Goal: Task Accomplishment & Management: Use online tool/utility

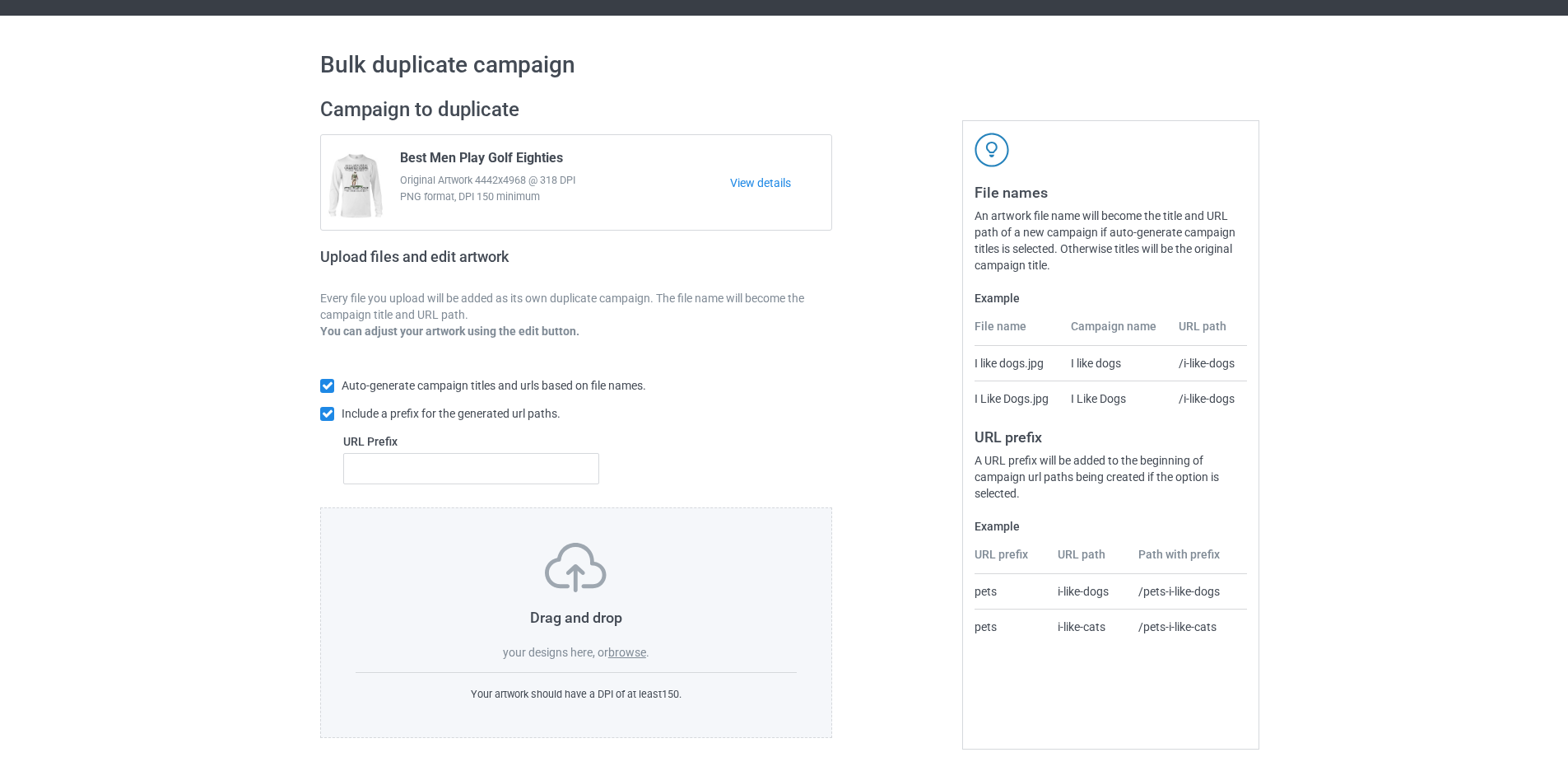
scroll to position [46, 0]
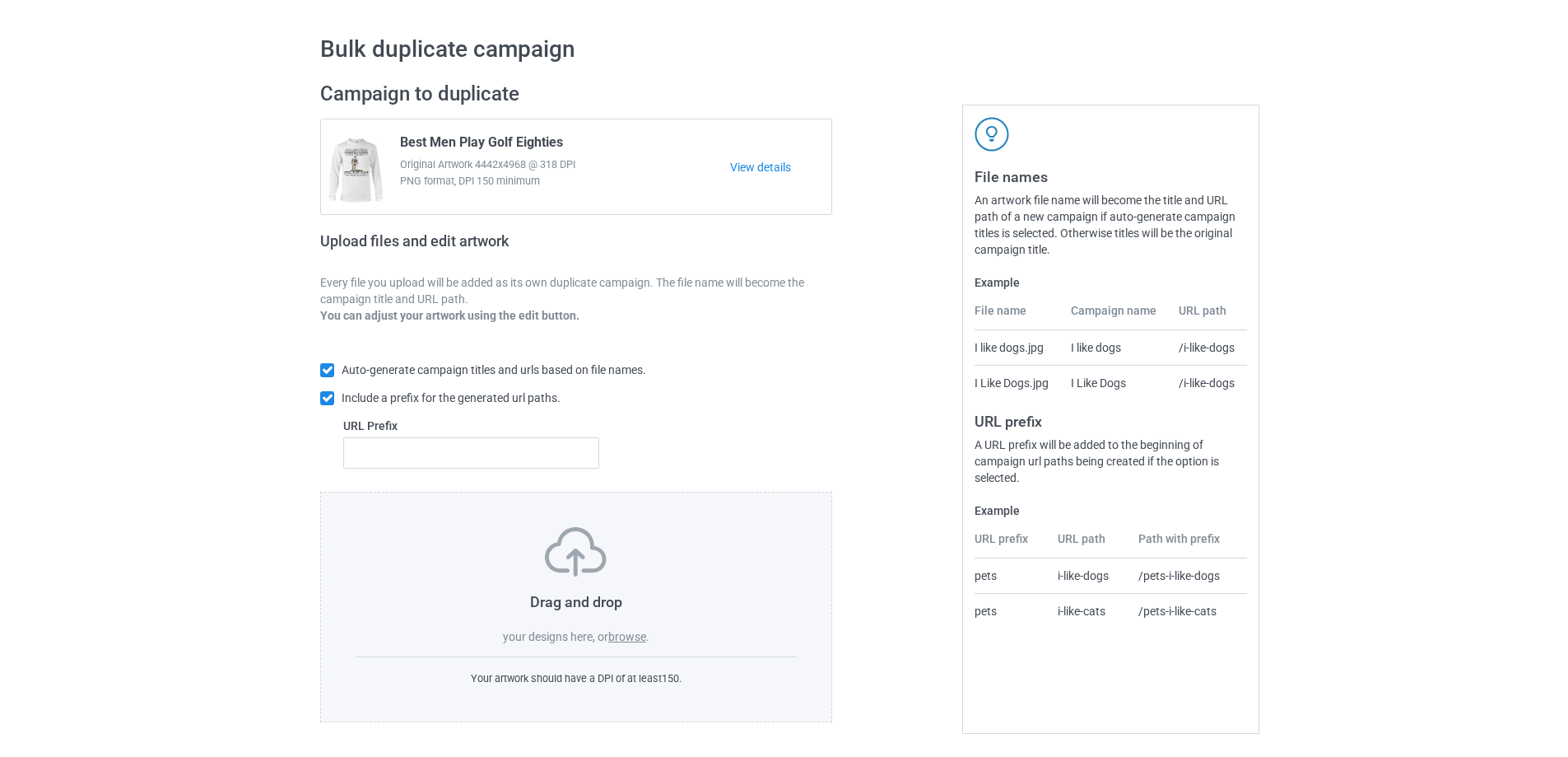
click at [643, 635] on label "browse" at bounding box center [627, 637] width 38 height 14
click at [0, 0] on input "browse" at bounding box center [0, 0] width 0 height 0
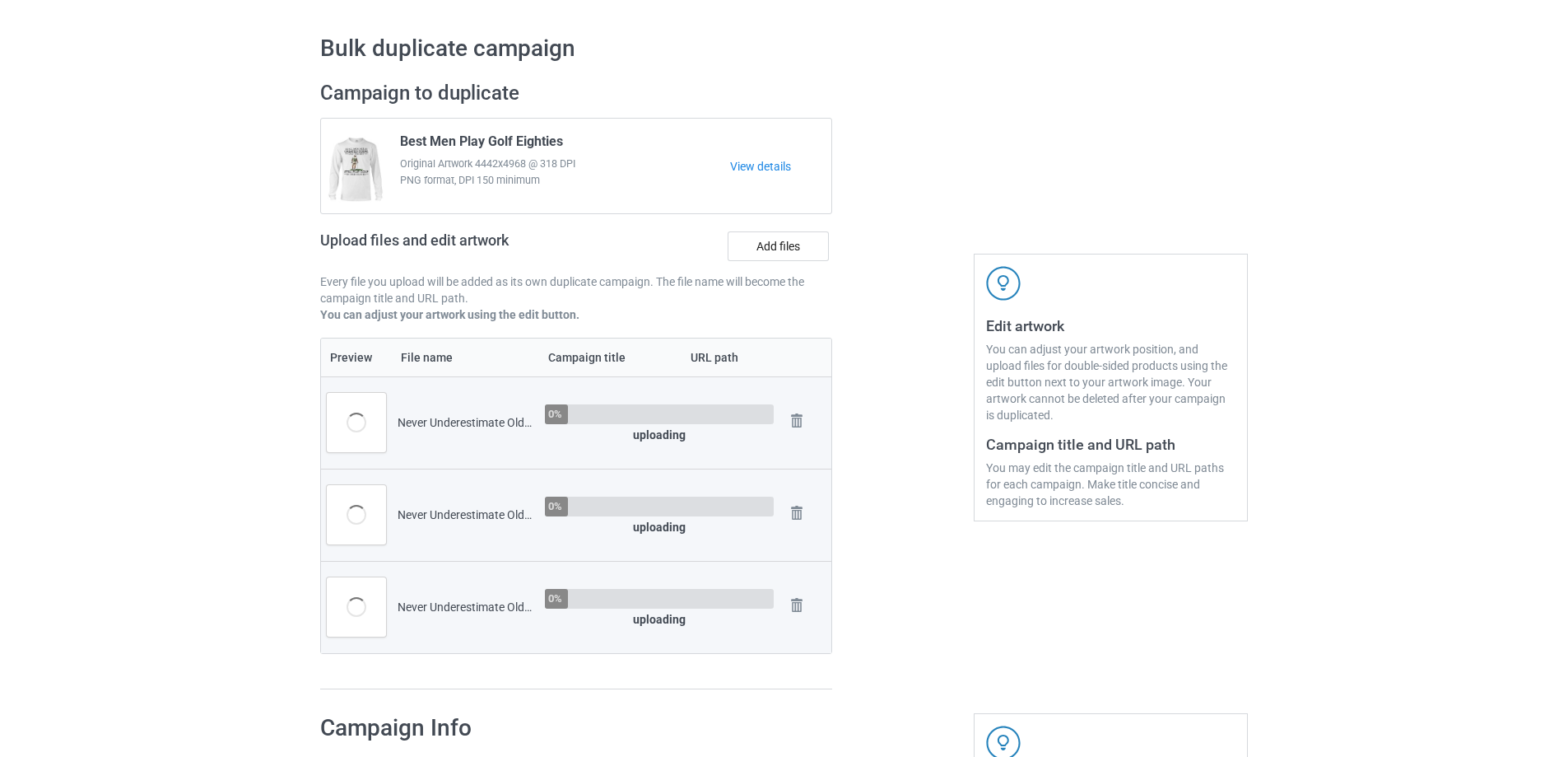
scroll to position [540, 0]
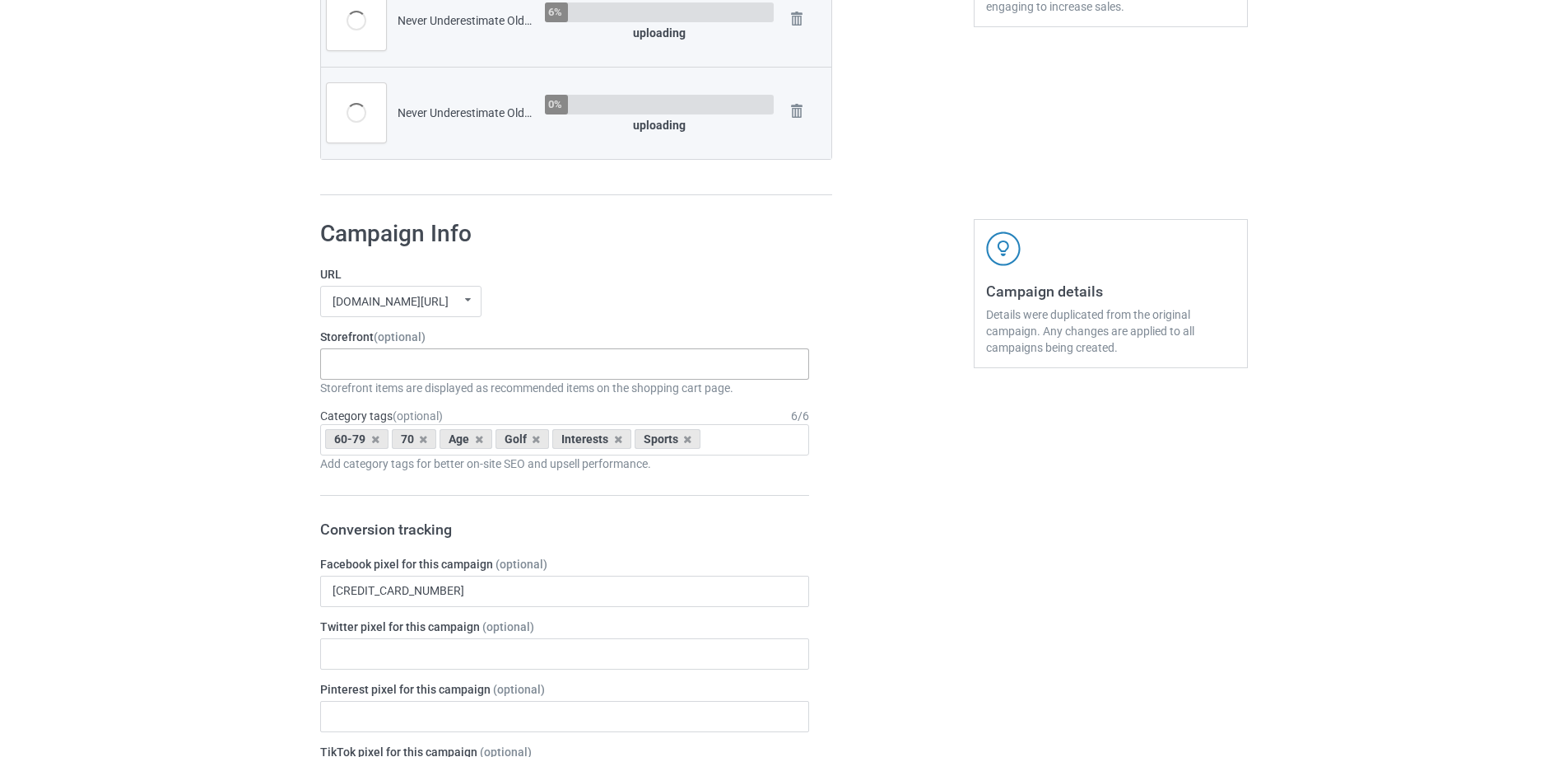
click at [411, 373] on div "Gifts For Hunter 2025 Gifts For Bikers No Hobby [DATE] Hide And Seek World Cham…" at bounding box center [564, 363] width 489 height 31
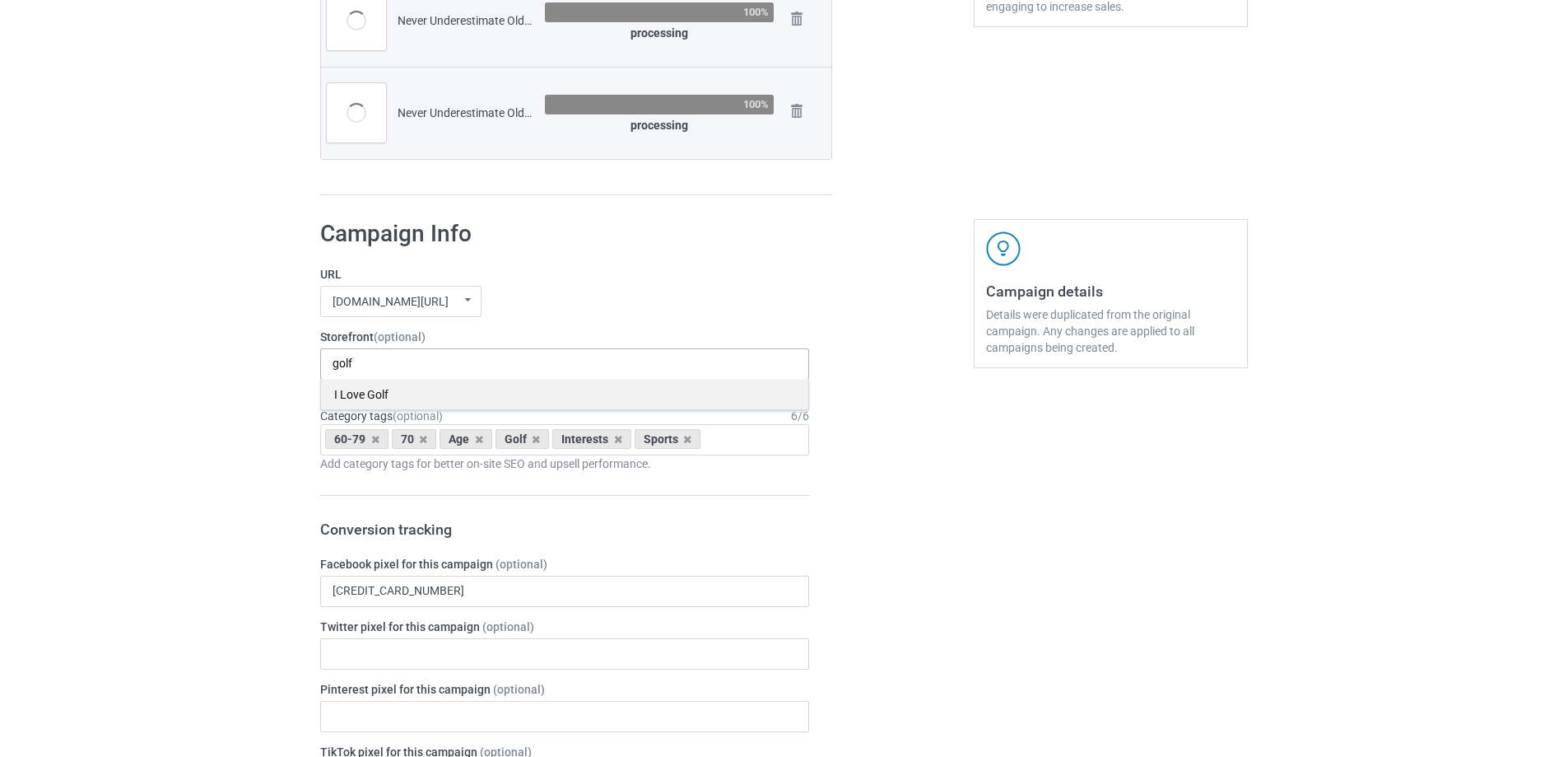
type input "golf"
click at [424, 400] on div "I Love Golf" at bounding box center [564, 394] width 487 height 30
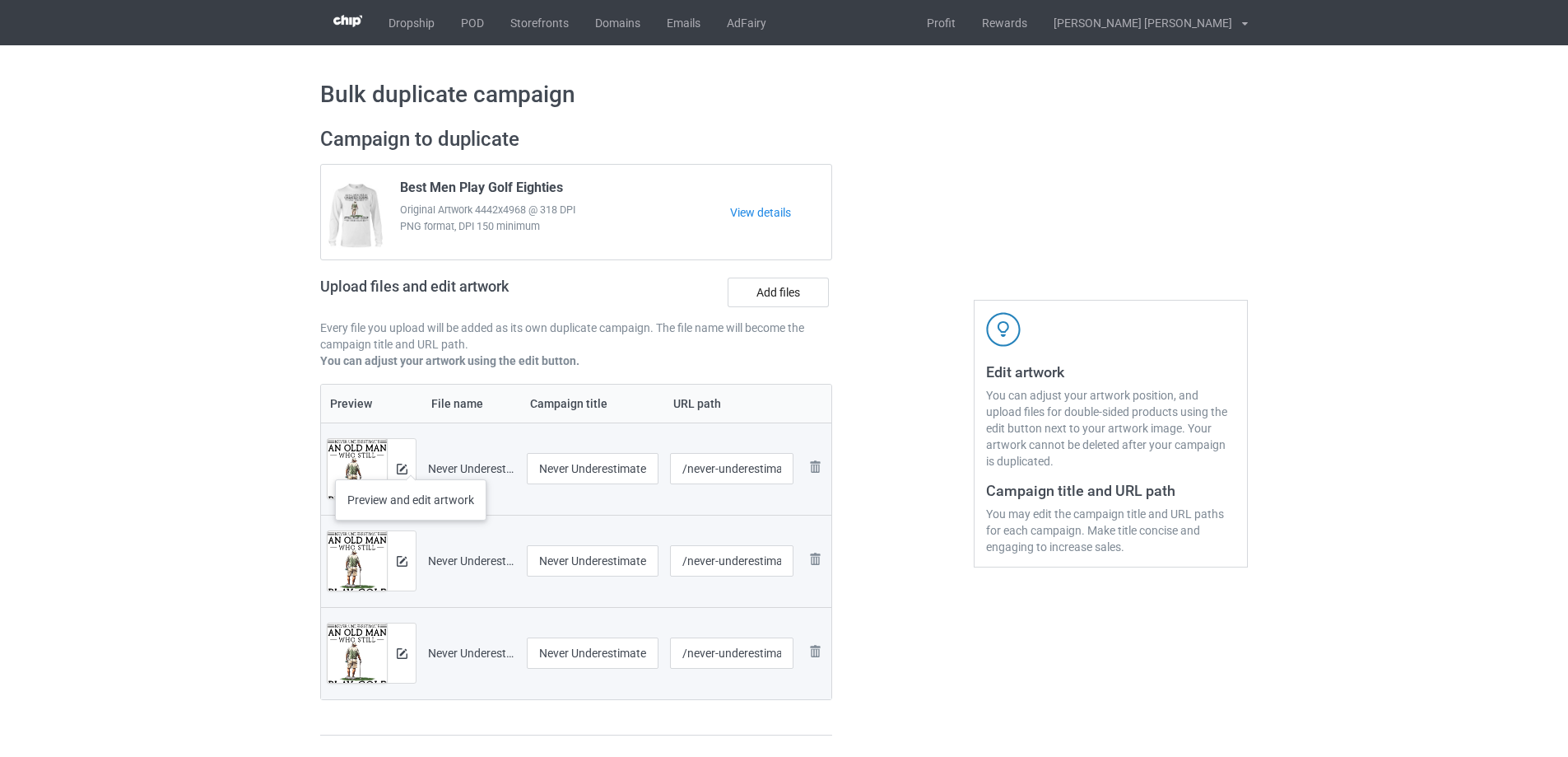
click at [410, 463] on div at bounding box center [401, 469] width 29 height 59
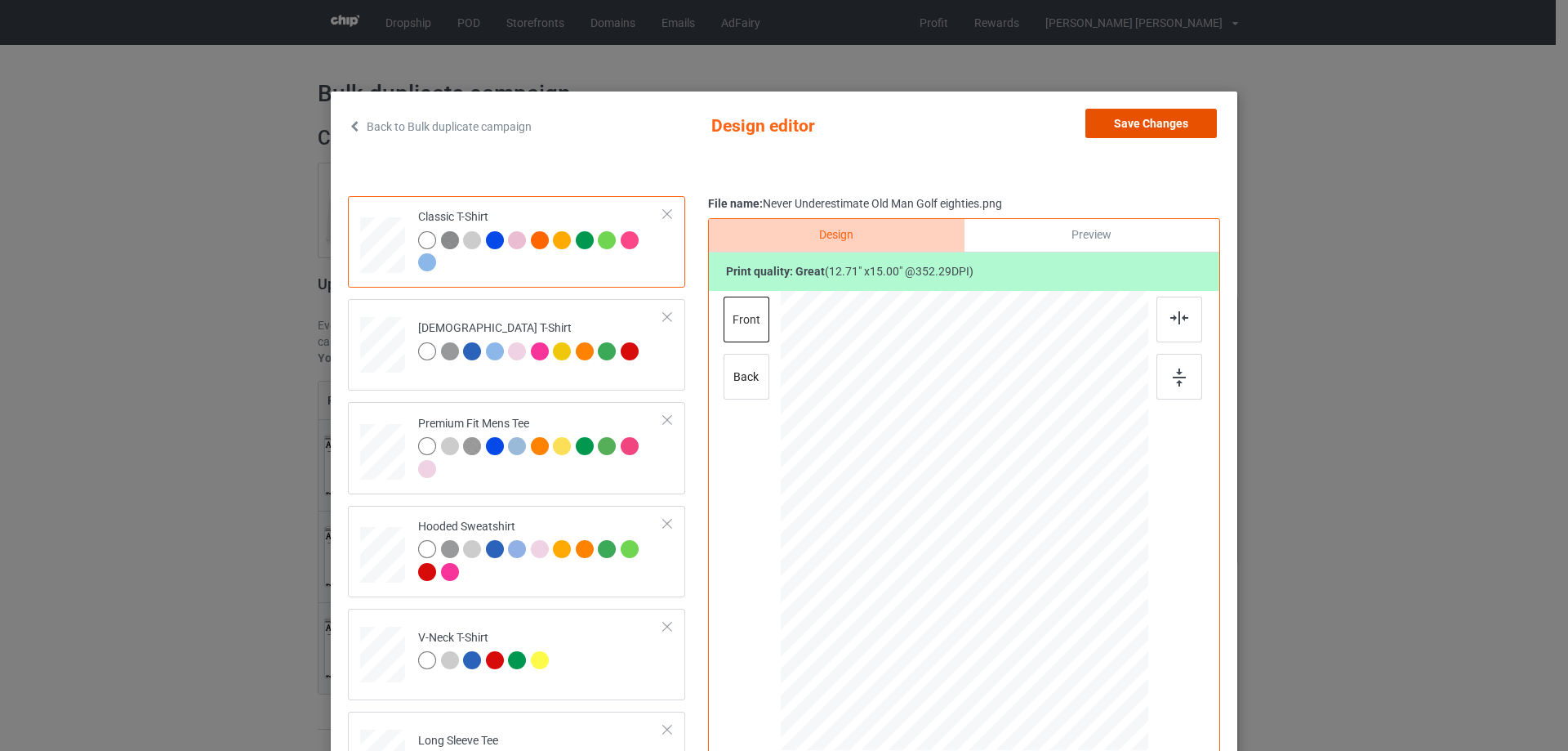
click at [1122, 119] on button "Save Changes" at bounding box center [1151, 123] width 132 height 29
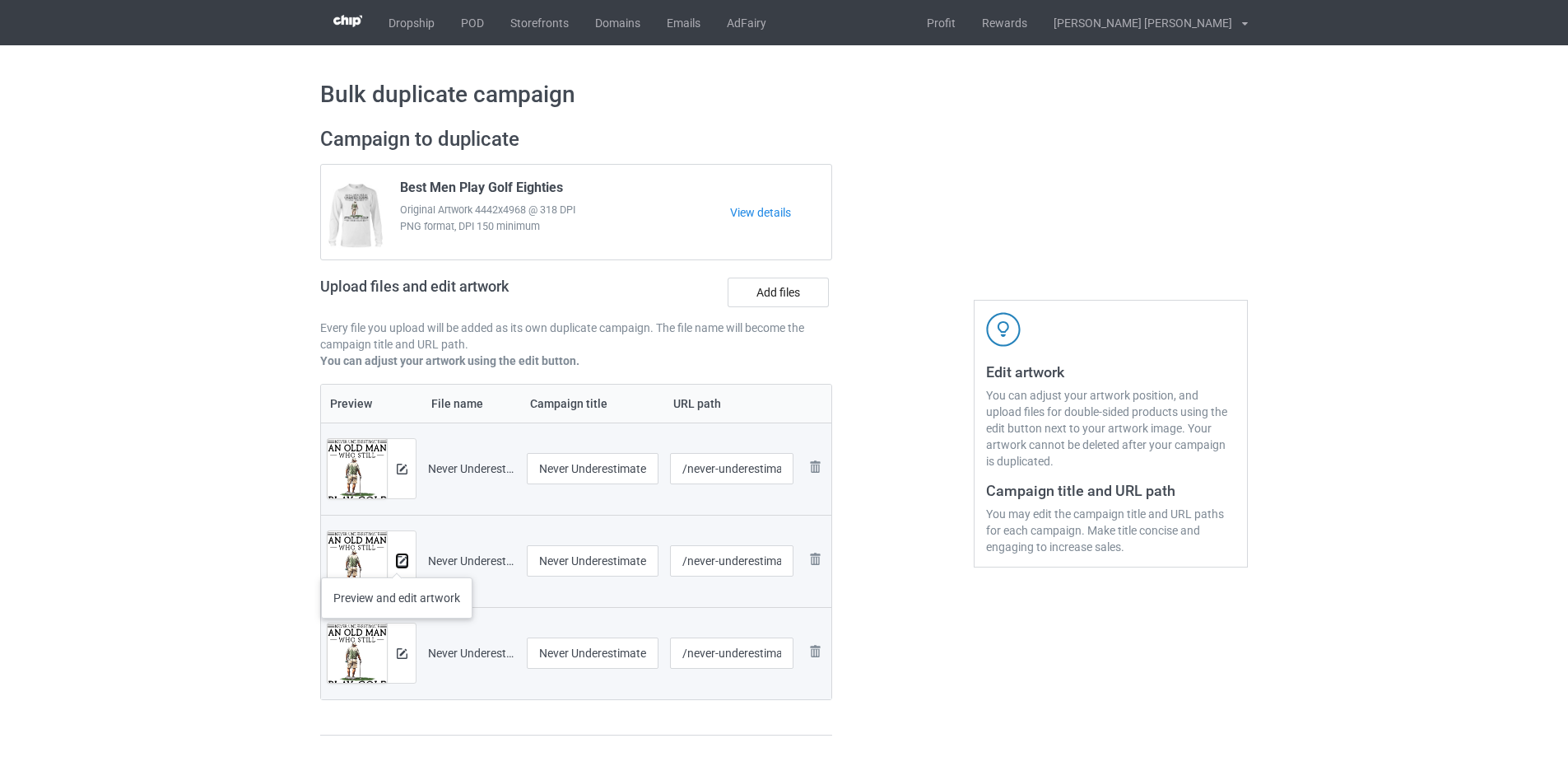
click at [397, 561] on img at bounding box center [402, 561] width 11 height 11
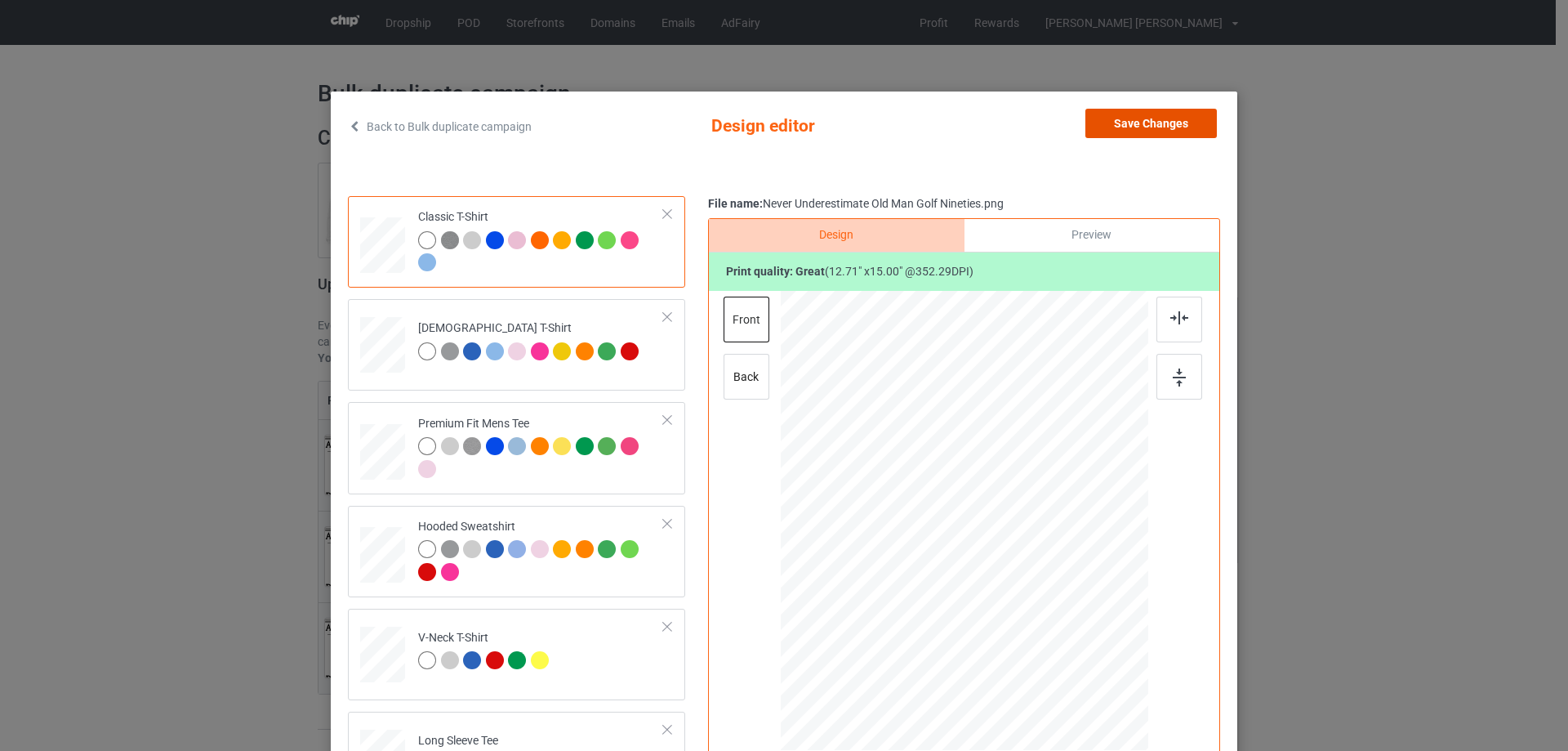
click at [1154, 128] on button "Save Changes" at bounding box center [1151, 123] width 132 height 29
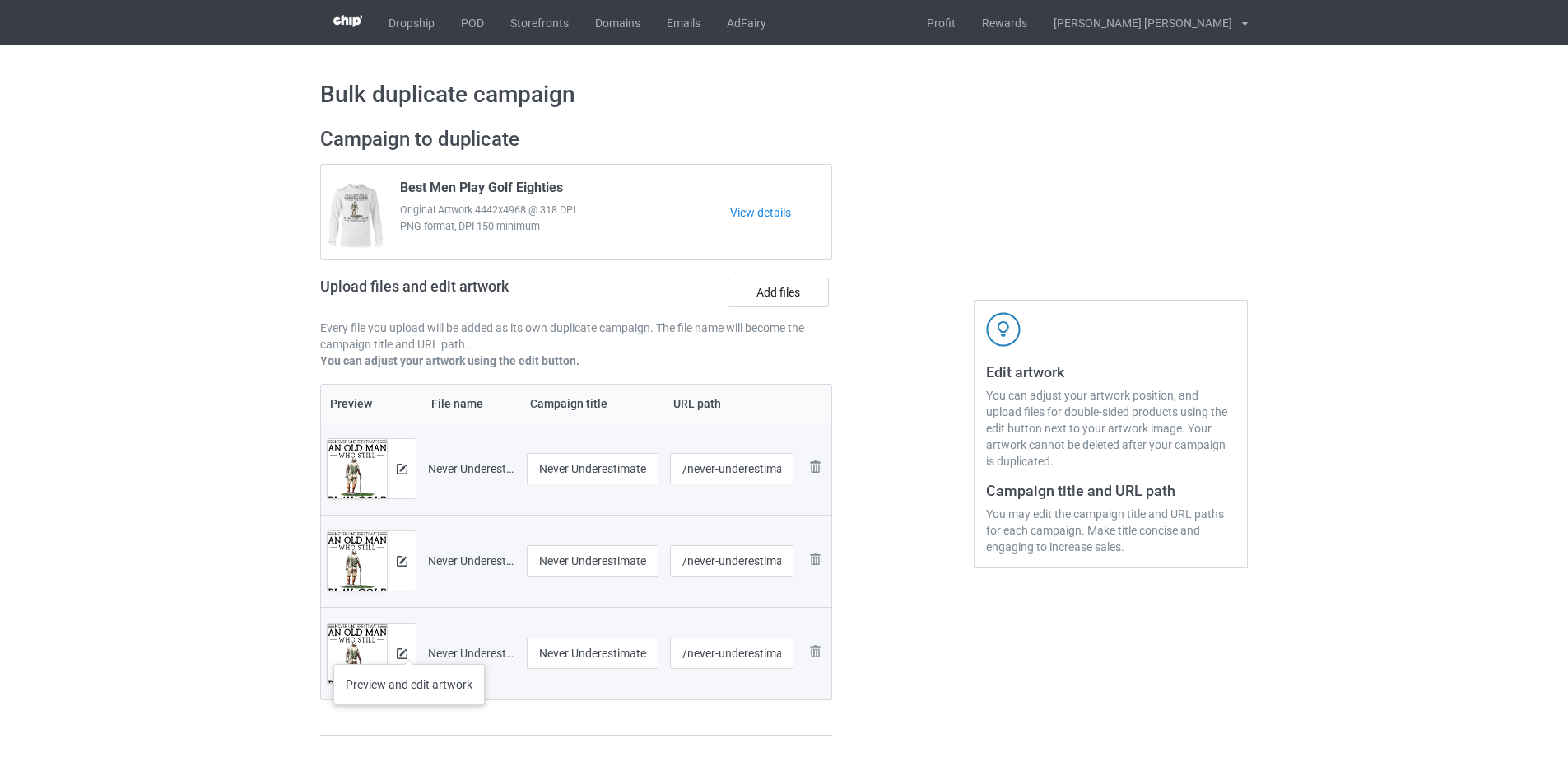
click at [409, 647] on div at bounding box center [401, 653] width 29 height 59
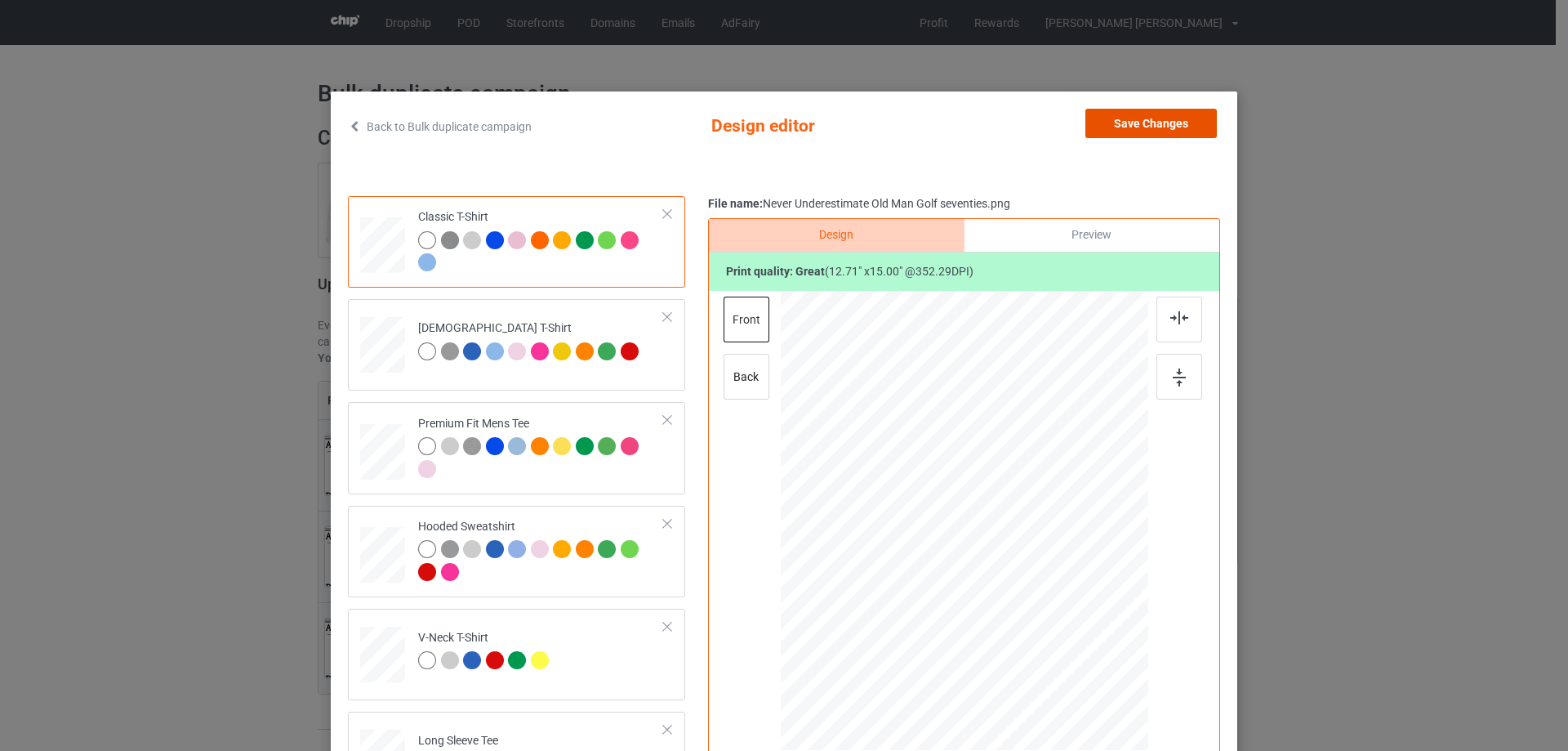
click at [1179, 114] on button "Save Changes" at bounding box center [1151, 123] width 132 height 29
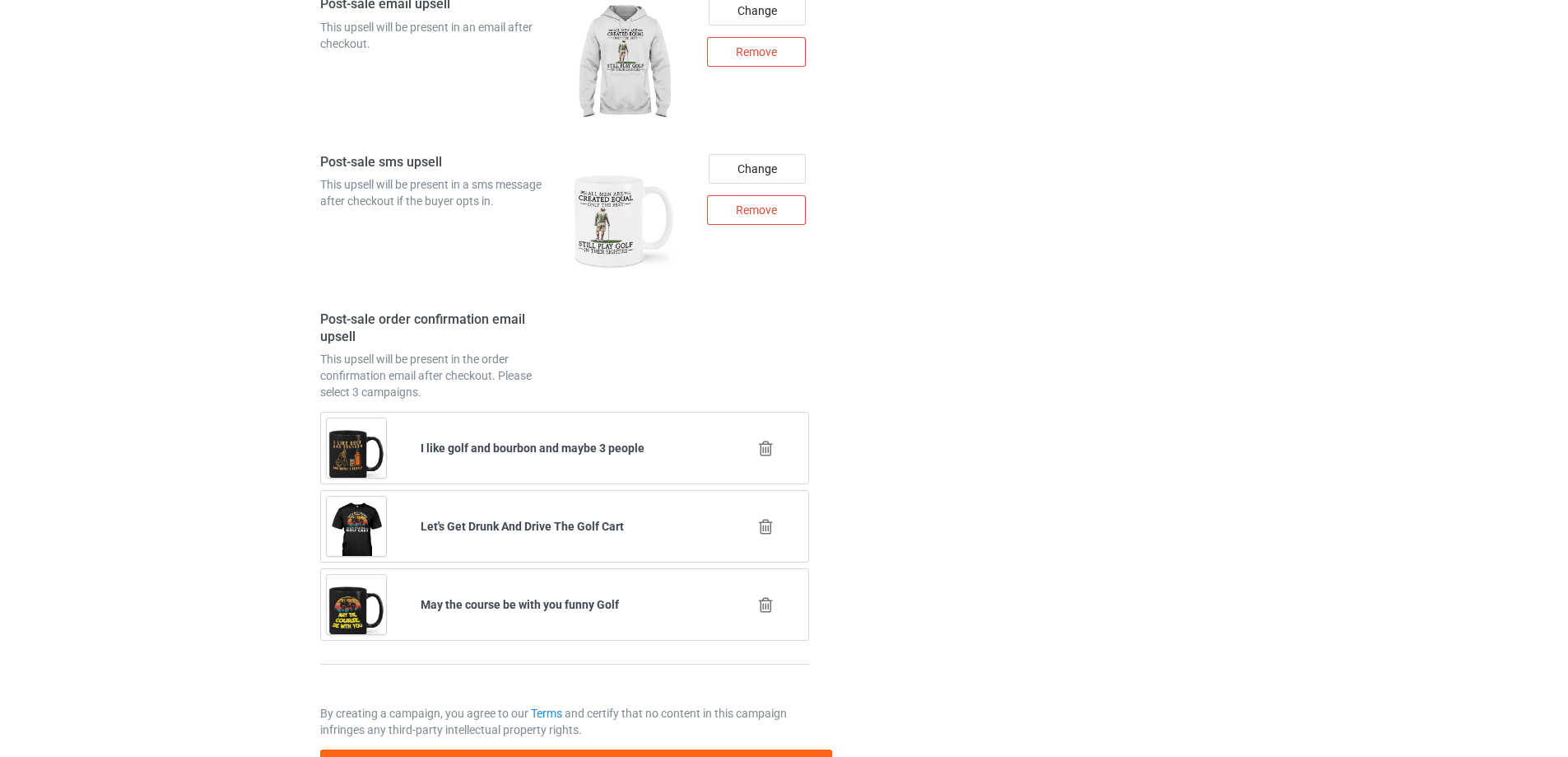
scroll to position [2484, 0]
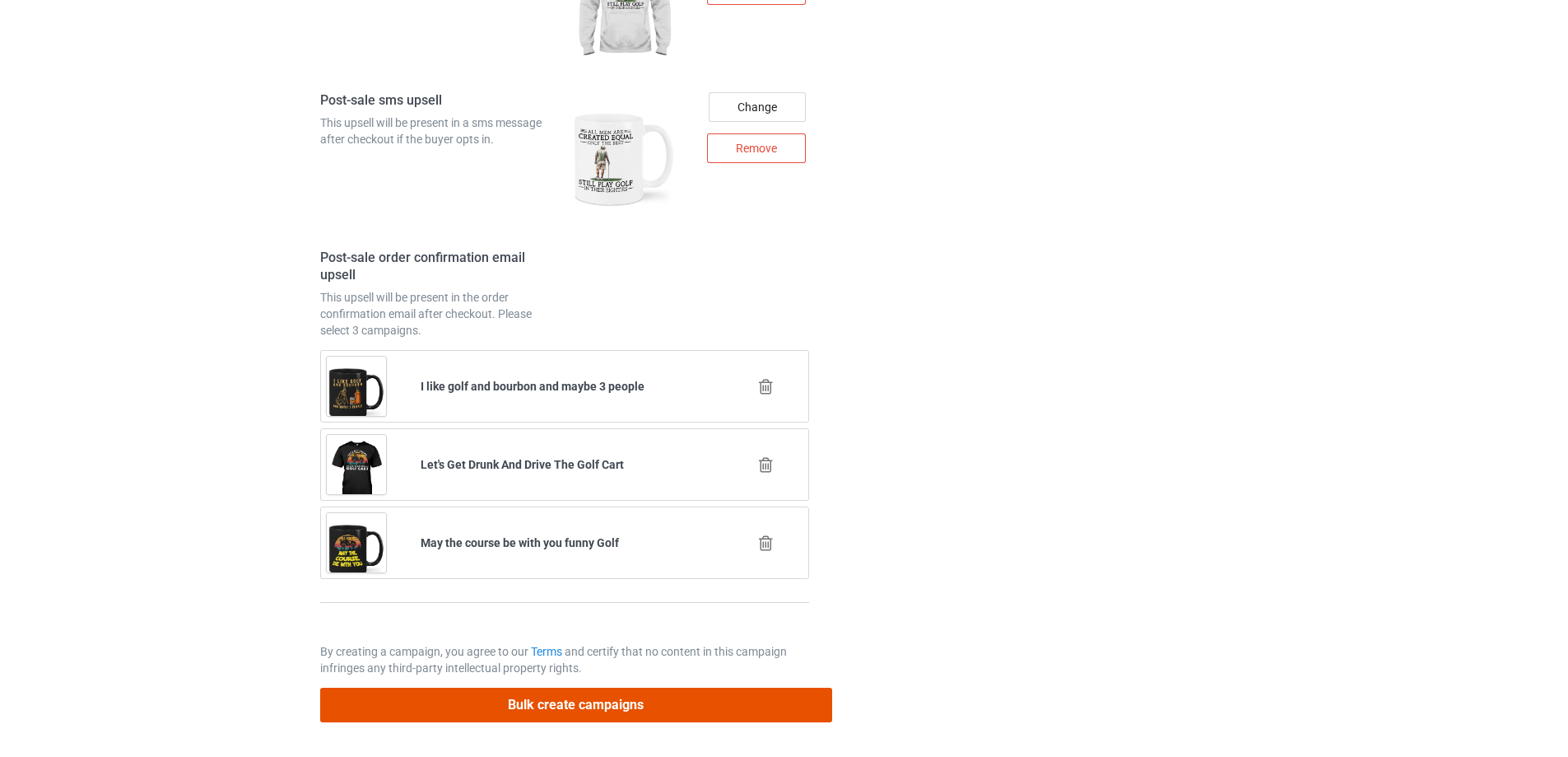
click at [506, 700] on button "Bulk create campaigns" at bounding box center [576, 705] width 512 height 34
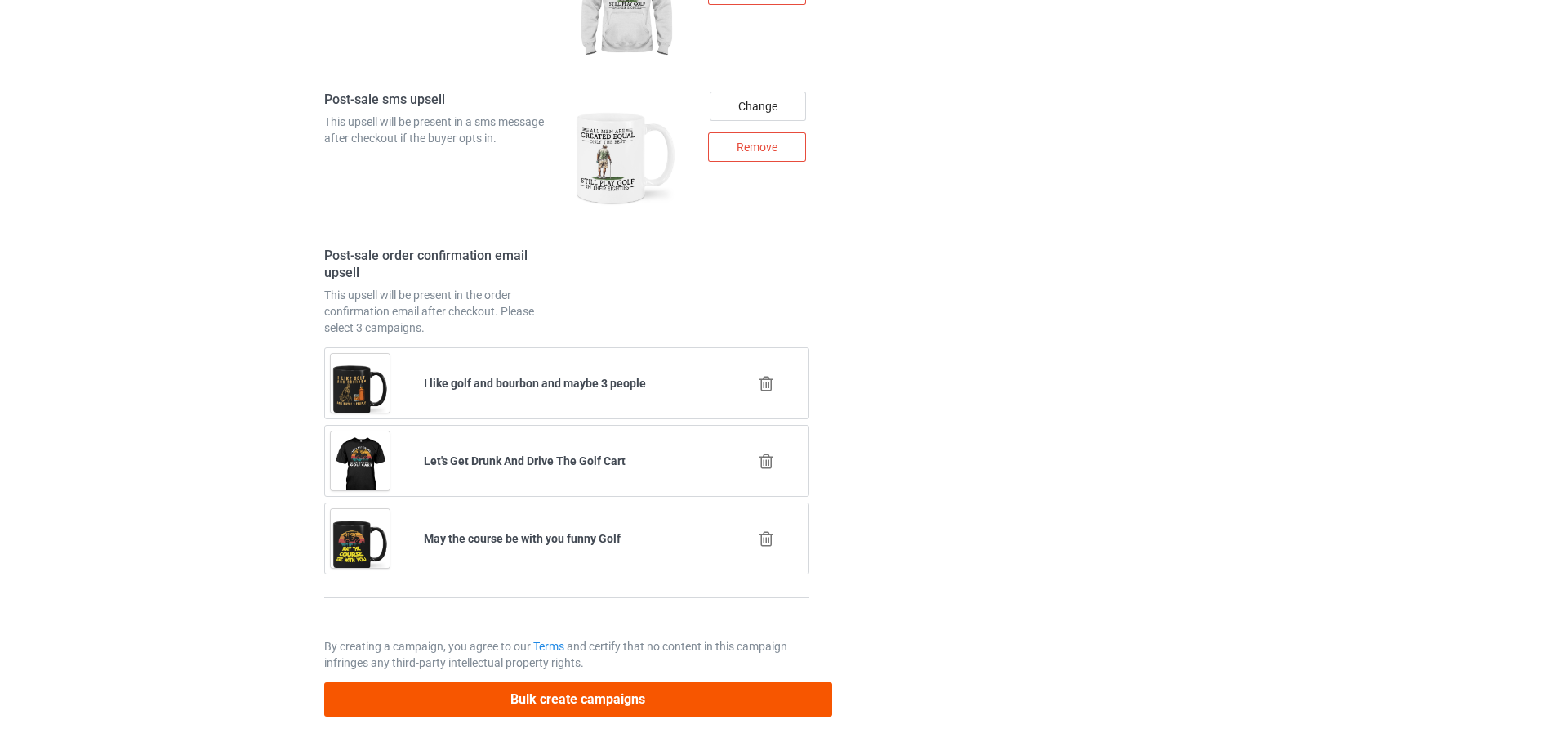
scroll to position [0, 0]
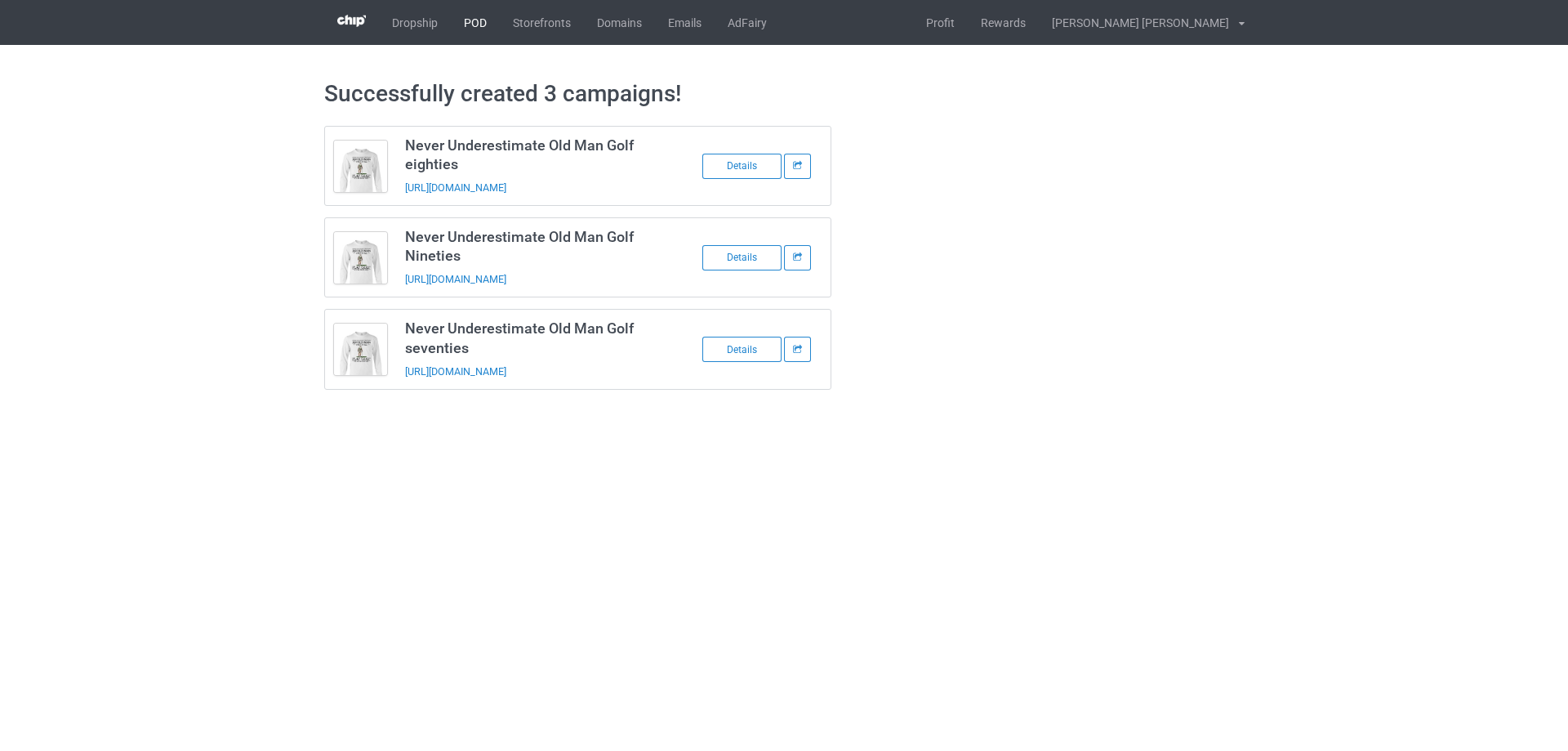
click at [472, 27] on link "POD" at bounding box center [475, 23] width 49 height 45
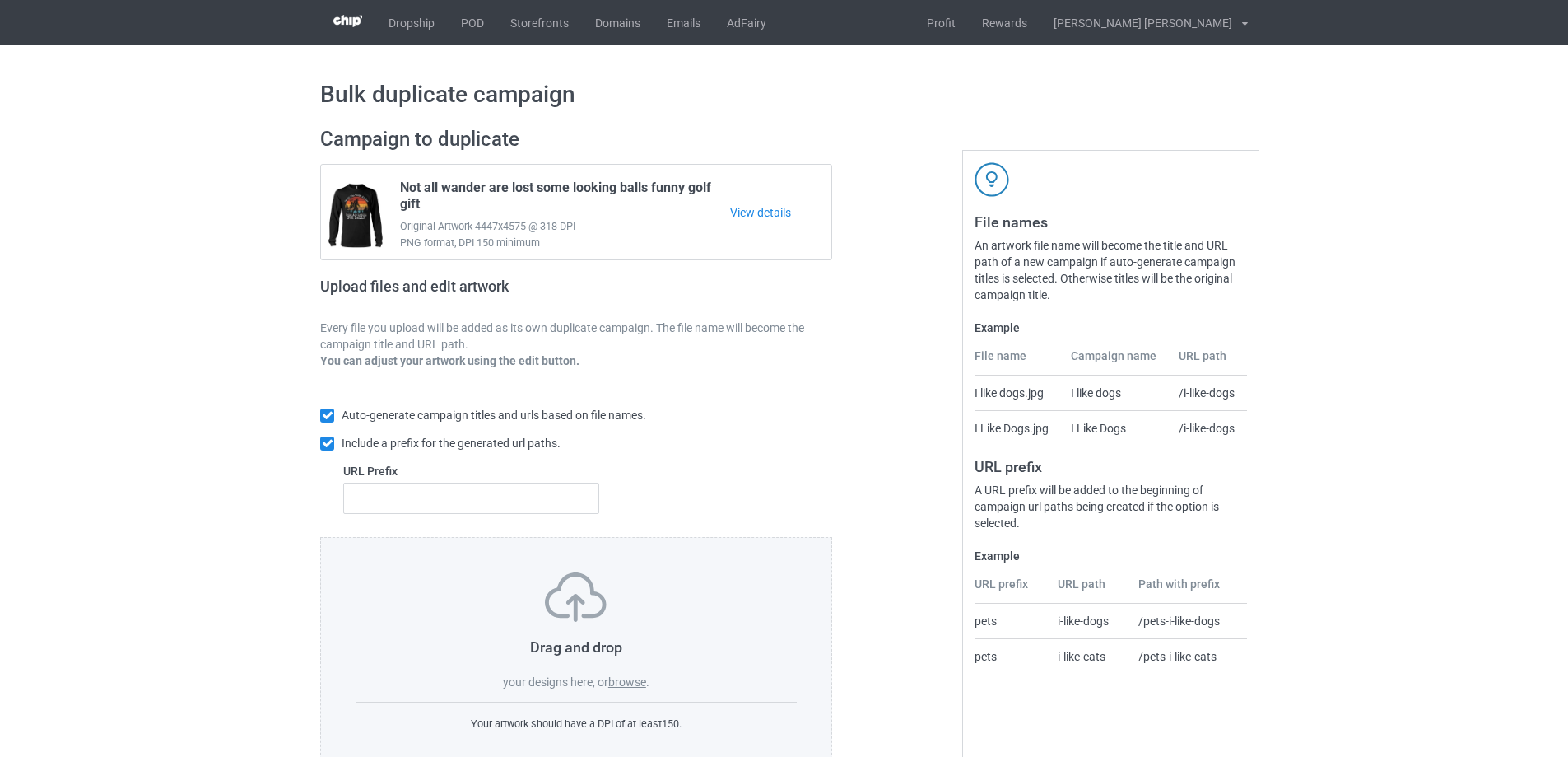
click at [616, 684] on label "browse" at bounding box center [627, 682] width 38 height 14
click at [0, 0] on input "browse" at bounding box center [0, 0] width 0 height 0
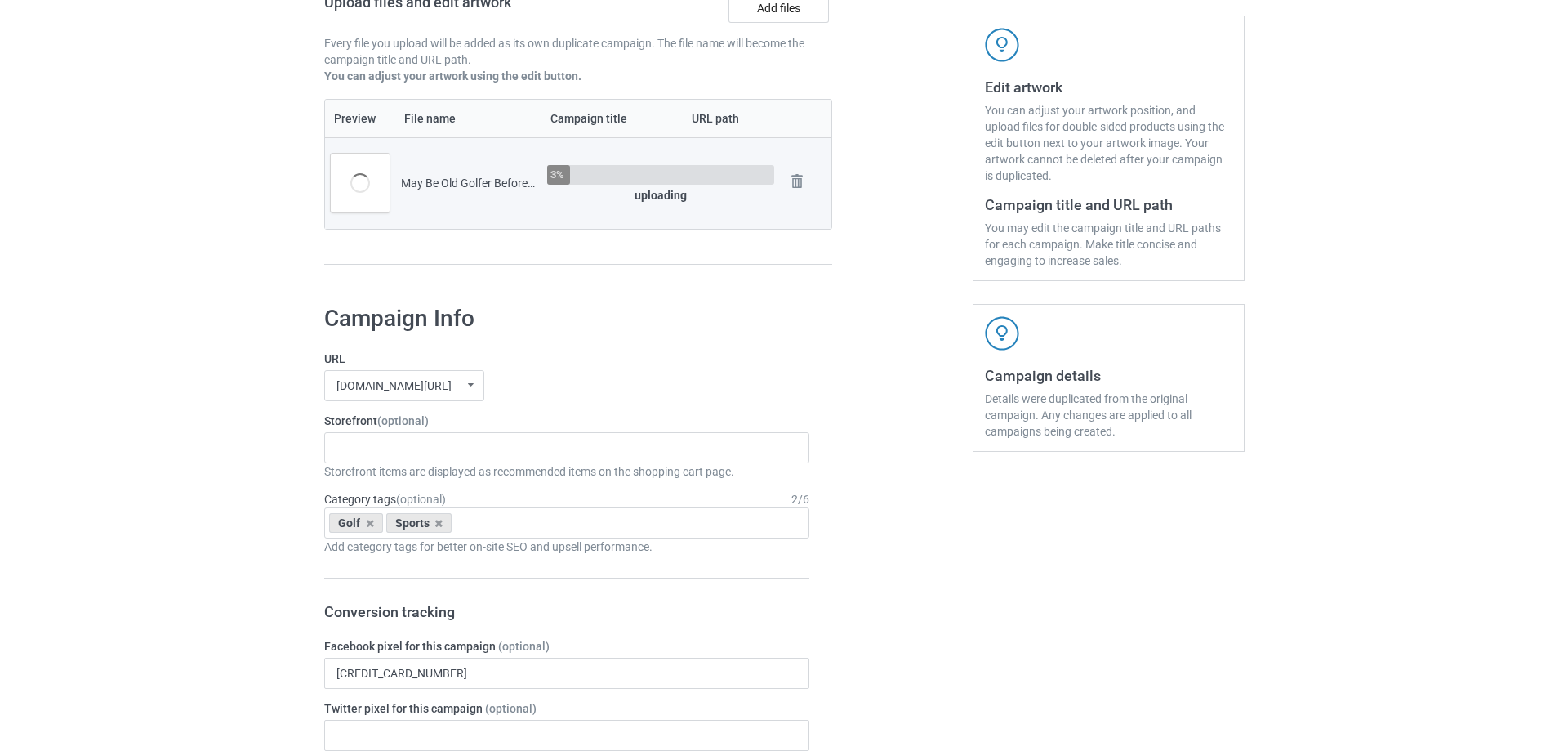
scroll to position [327, 0]
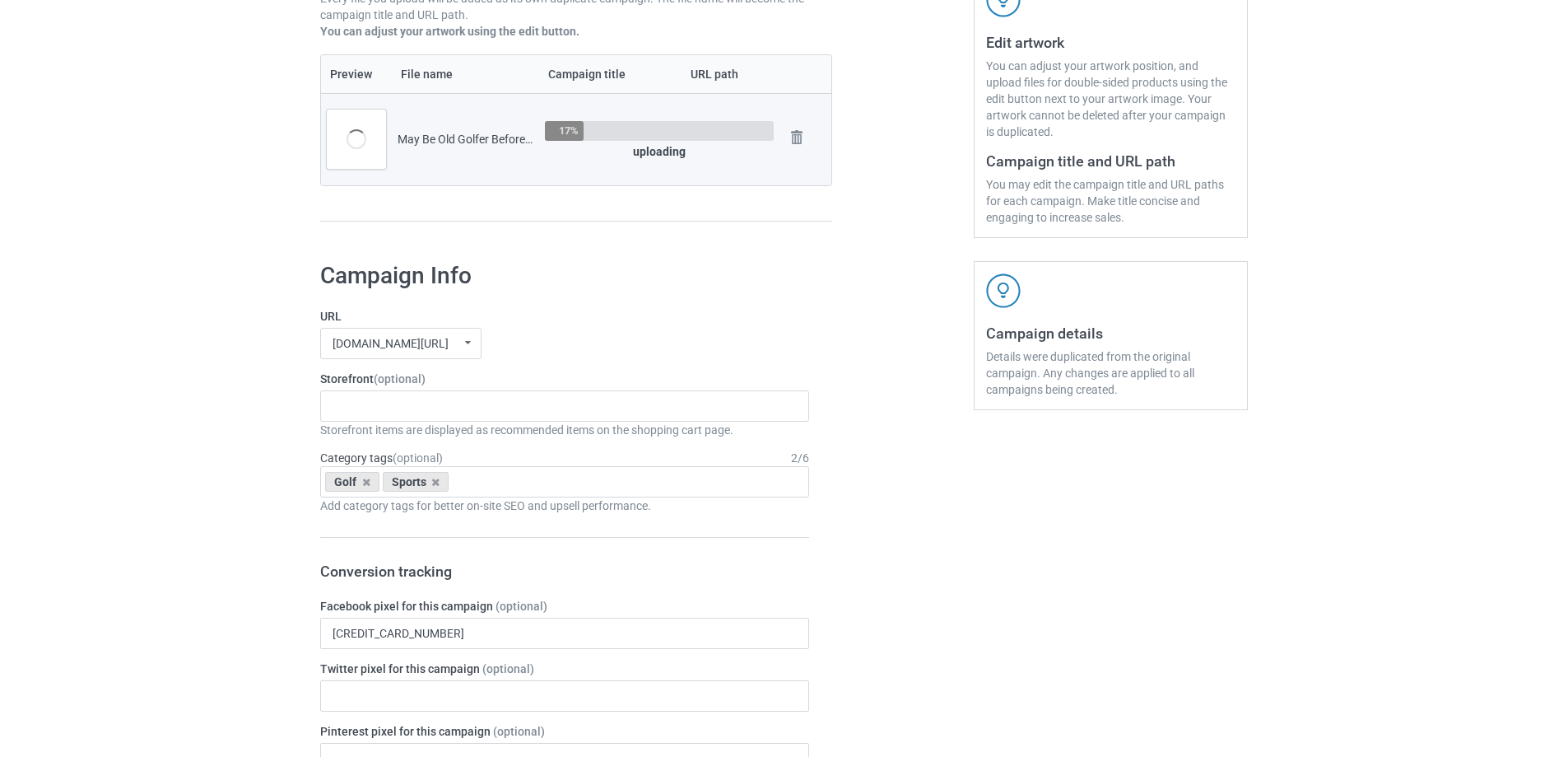
click at [395, 424] on div "Storefront items are displayed as recommended items on the shopping cart page." at bounding box center [564, 429] width 489 height 16
click at [398, 414] on div "Gifts For Hunter 2025 Gifts For Bikers No Hobby [DATE] Hide And Seek World Cham…" at bounding box center [564, 406] width 489 height 31
type input "golf"
click at [385, 437] on div "I Love Golf" at bounding box center [564, 436] width 487 height 30
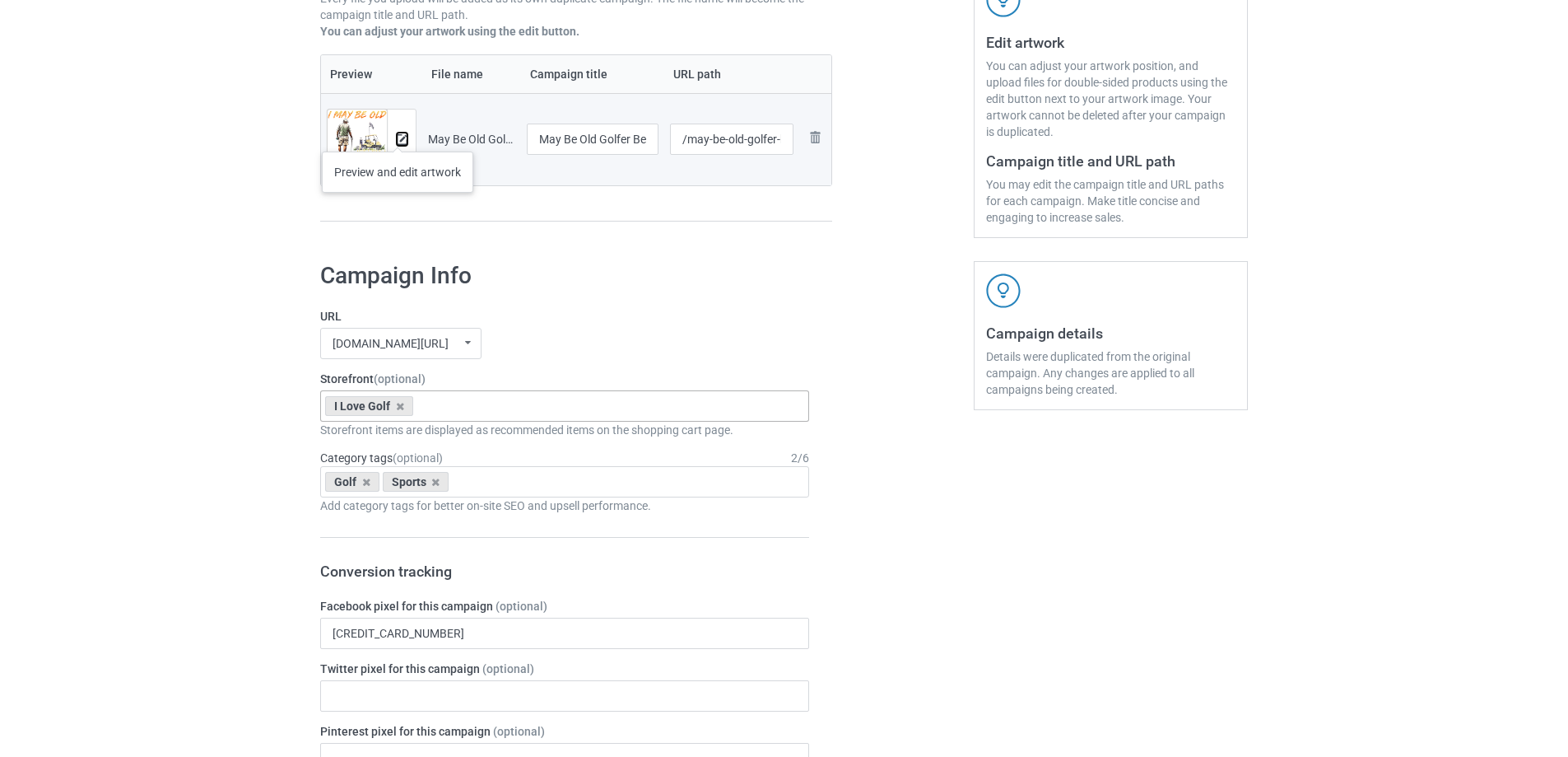
click at [398, 135] on img at bounding box center [402, 139] width 11 height 11
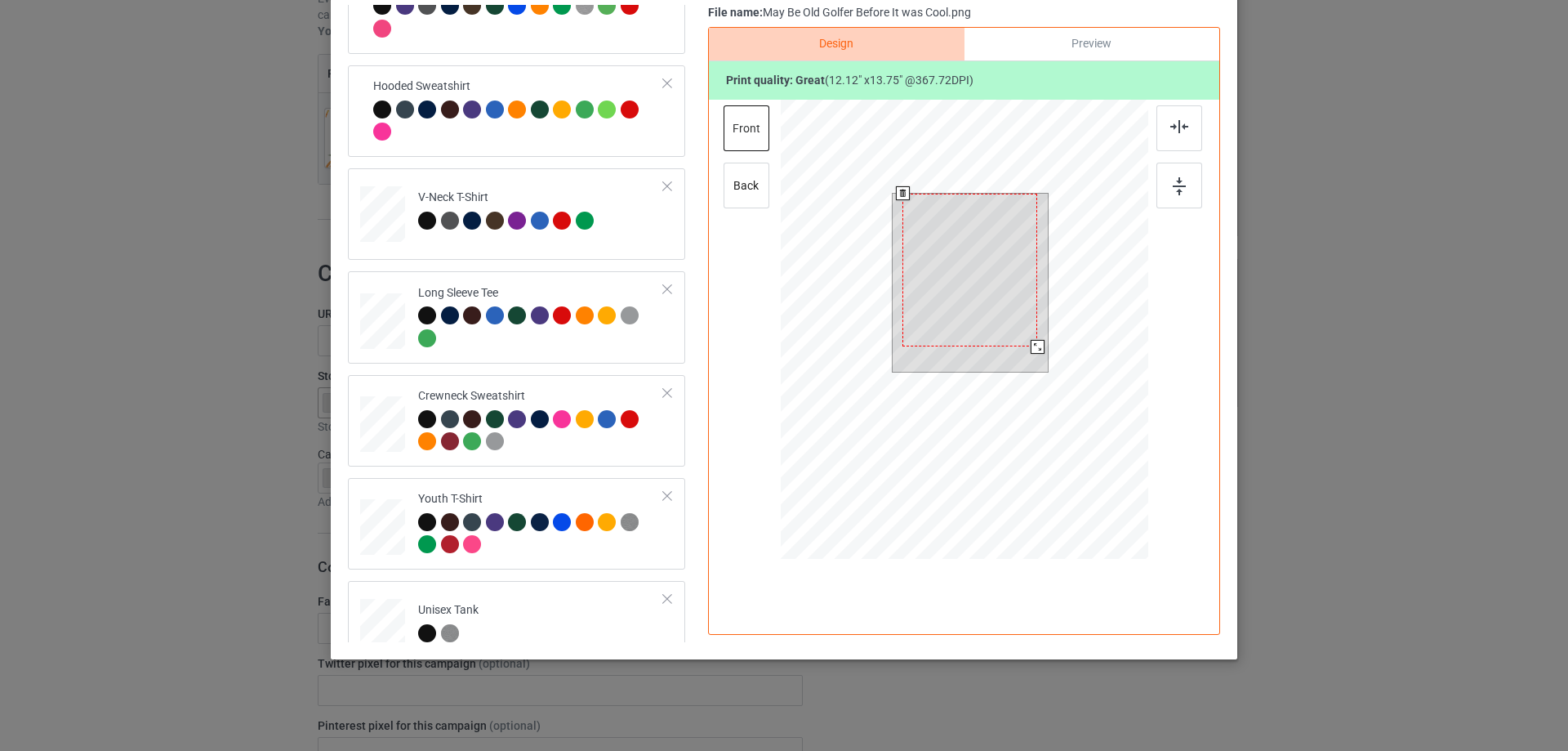
scroll to position [279, 0]
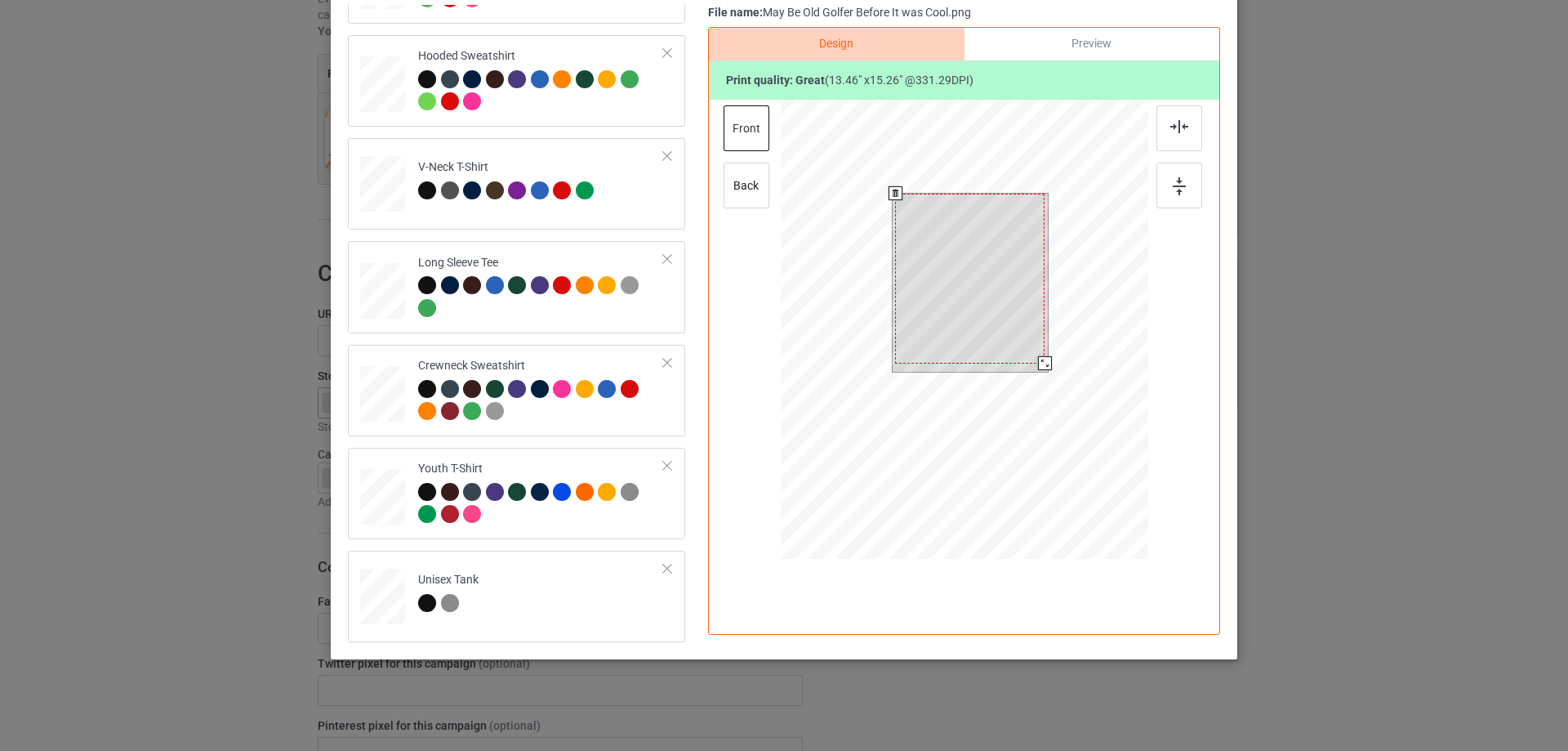
drag, startPoint x: 1035, startPoint y: 348, endPoint x: 1032, endPoint y: 357, distance: 9.5
click at [1038, 357] on div at bounding box center [1045, 363] width 14 height 14
click at [1037, 366] on div at bounding box center [1043, 362] width 14 height 14
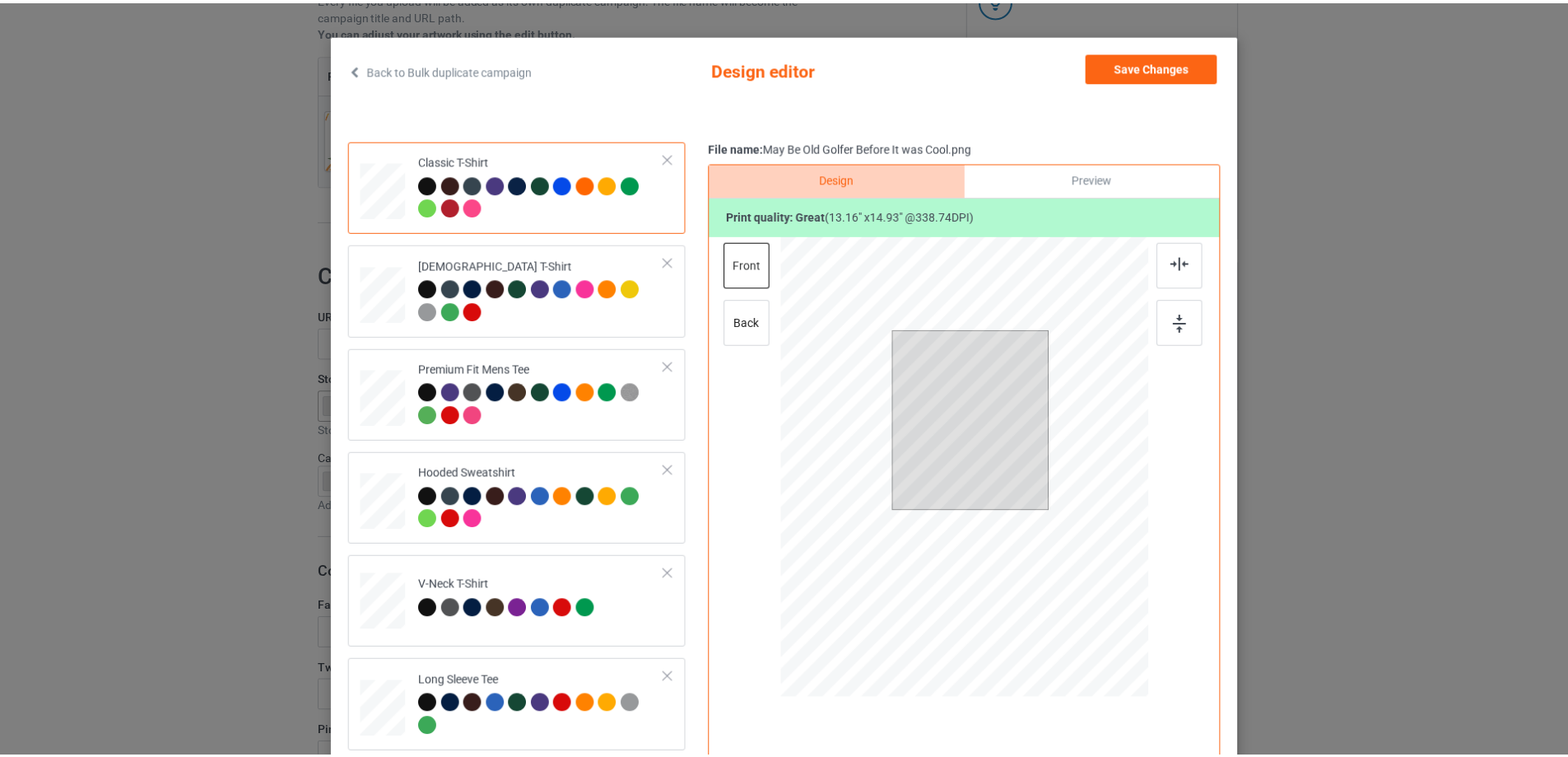
scroll to position [0, 0]
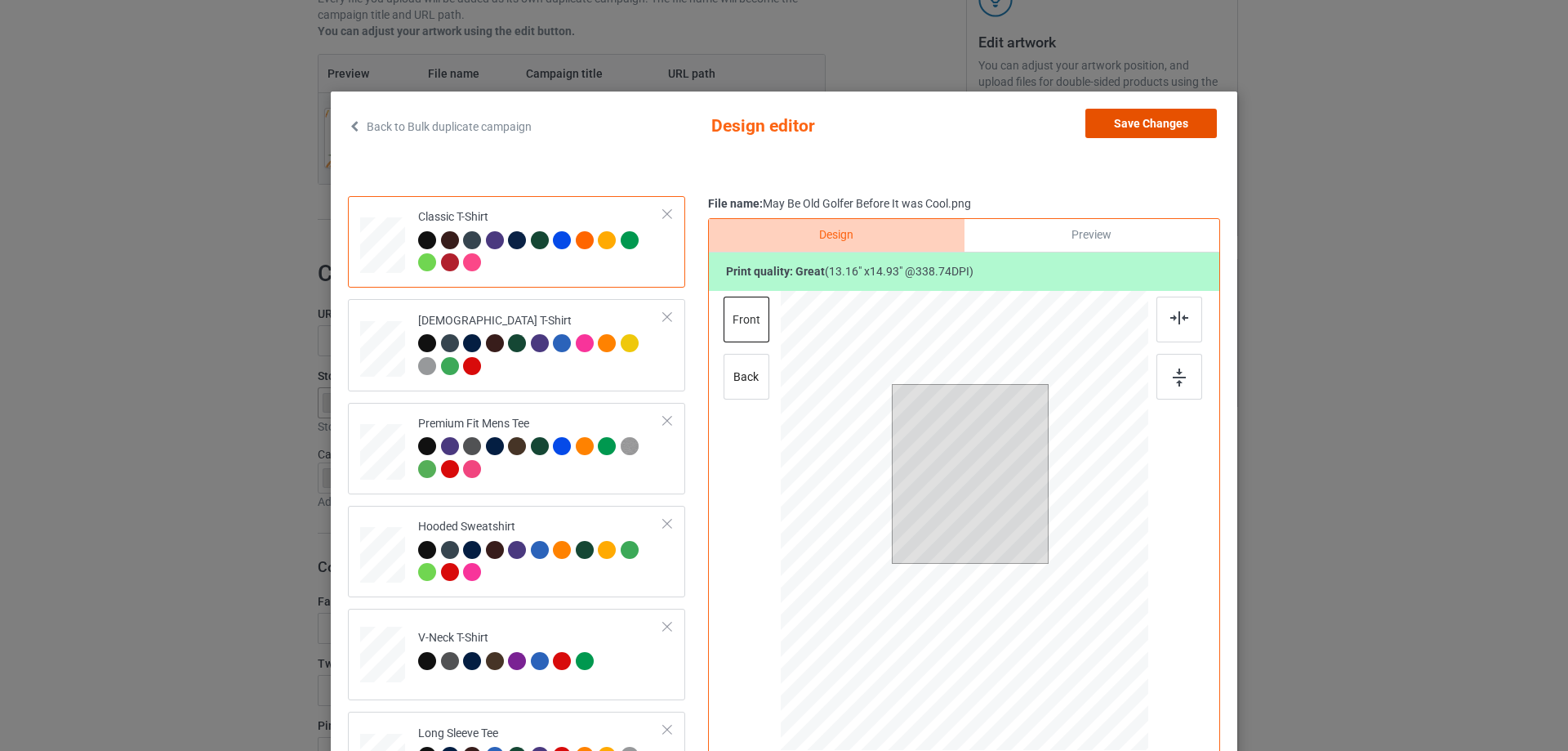
click at [1162, 126] on button "Save Changes" at bounding box center [1151, 123] width 132 height 29
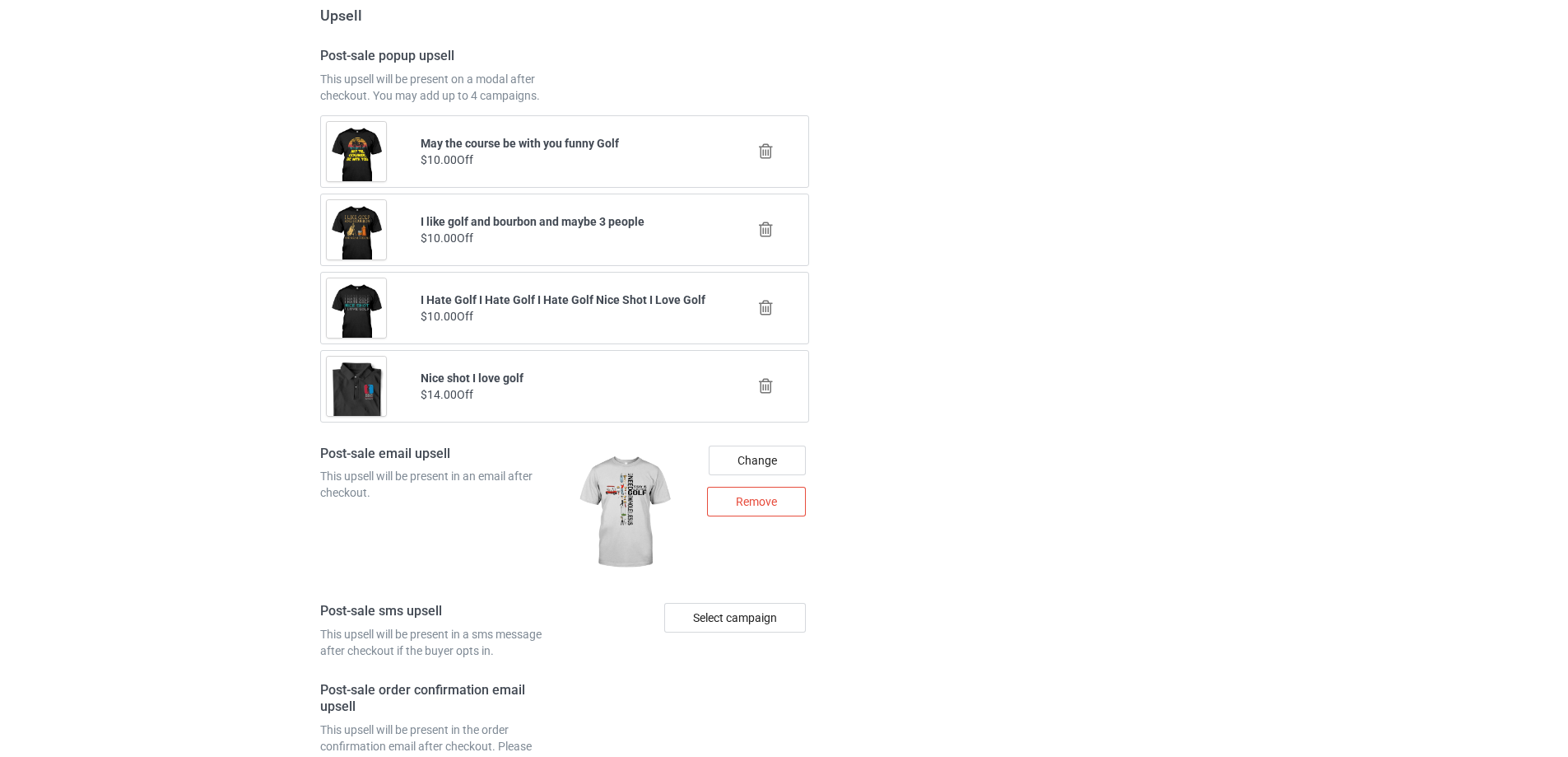
scroll to position [2224, 0]
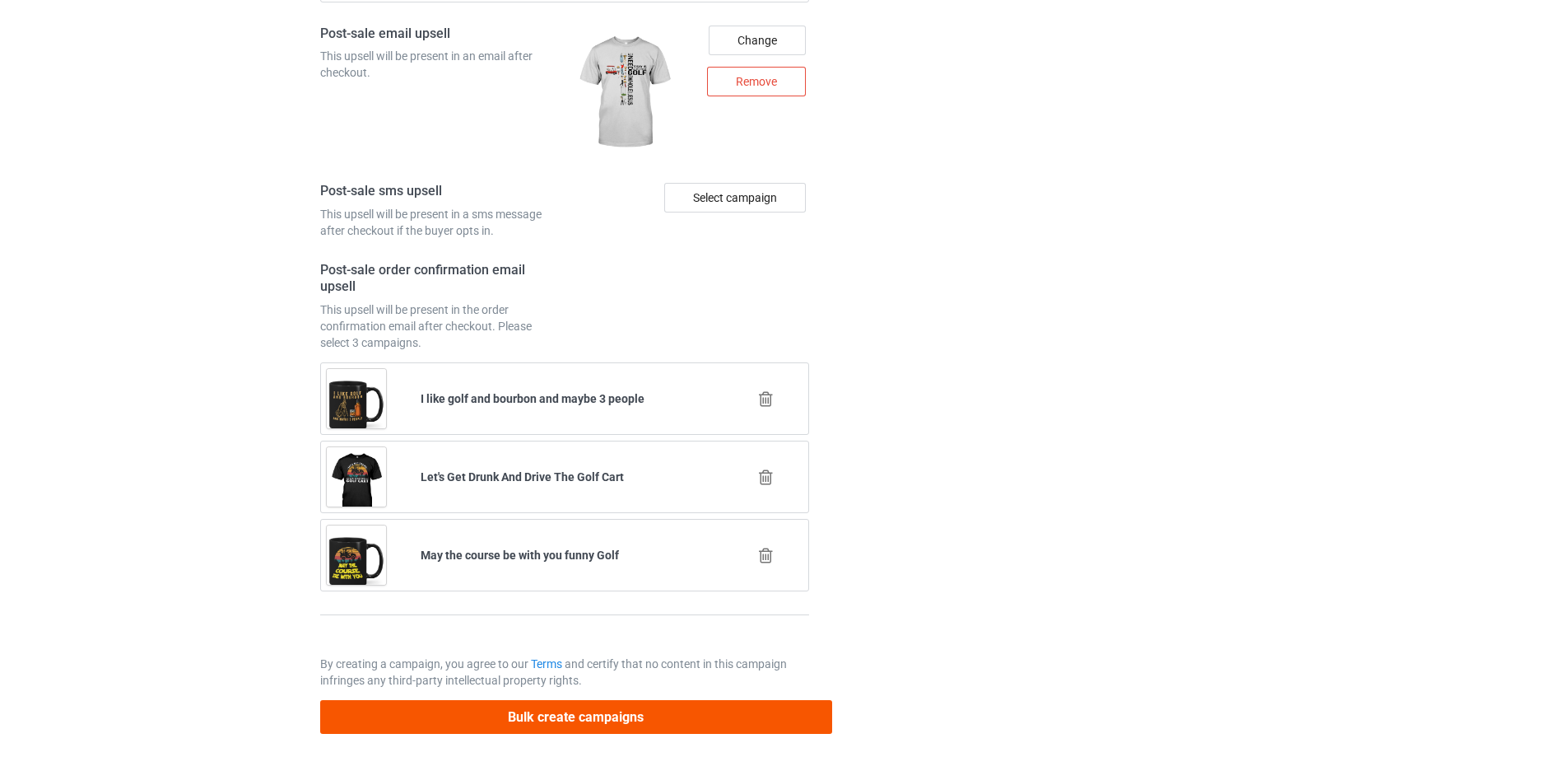
click at [601, 702] on div "Bulk create campaigns" at bounding box center [576, 711] width 512 height 46
click at [601, 710] on button "Bulk create campaigns" at bounding box center [576, 717] width 512 height 34
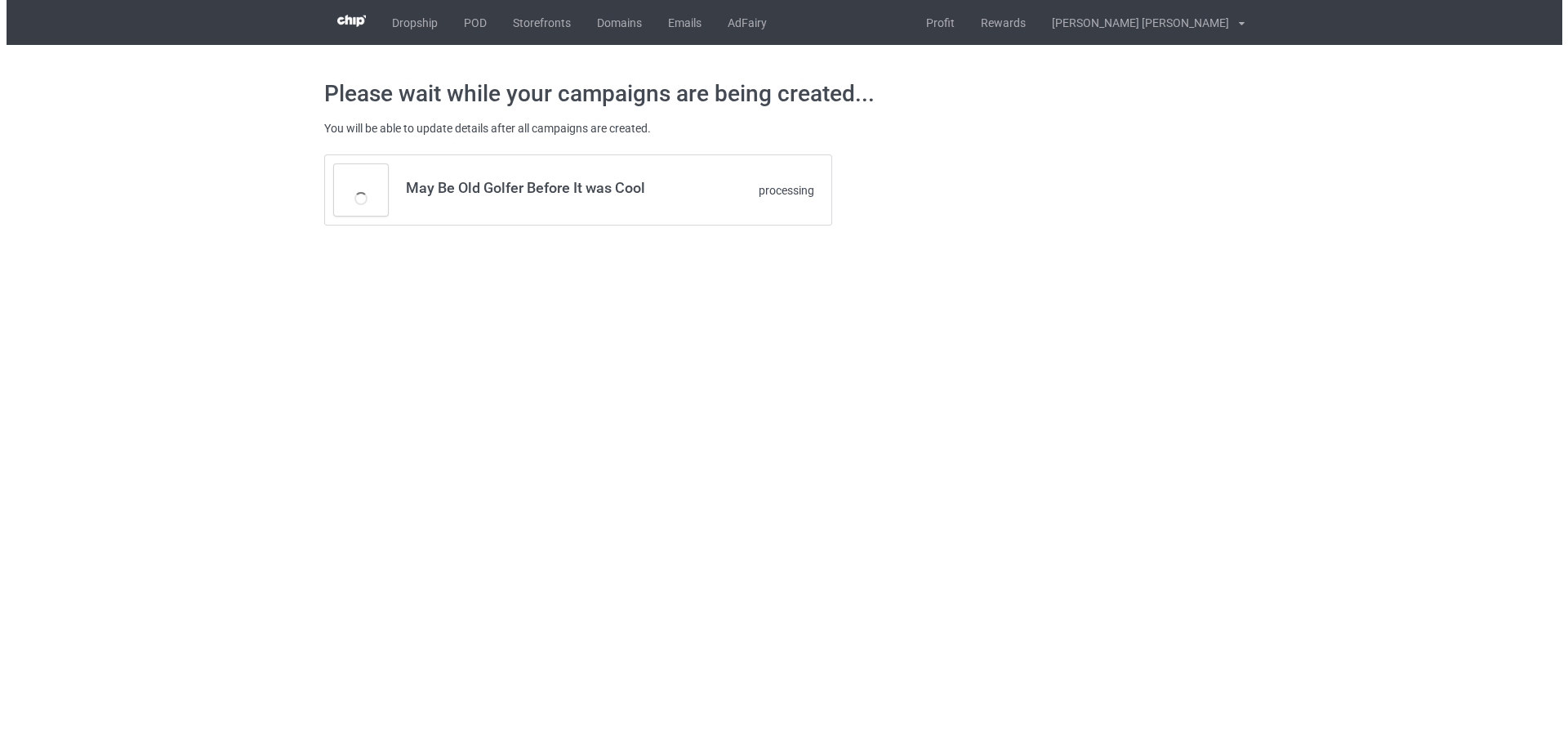
scroll to position [0, 0]
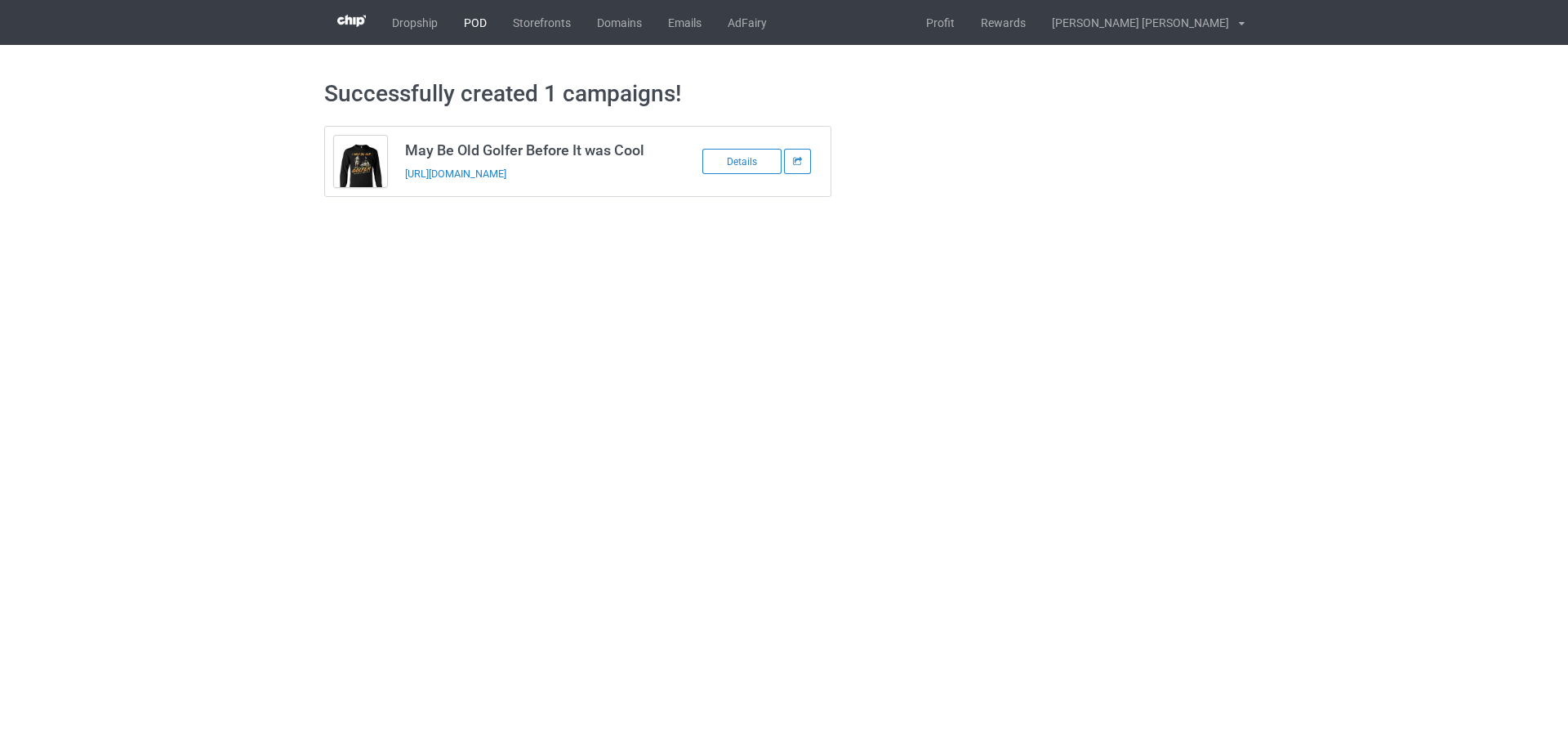
click at [476, 22] on link "POD" at bounding box center [475, 23] width 49 height 45
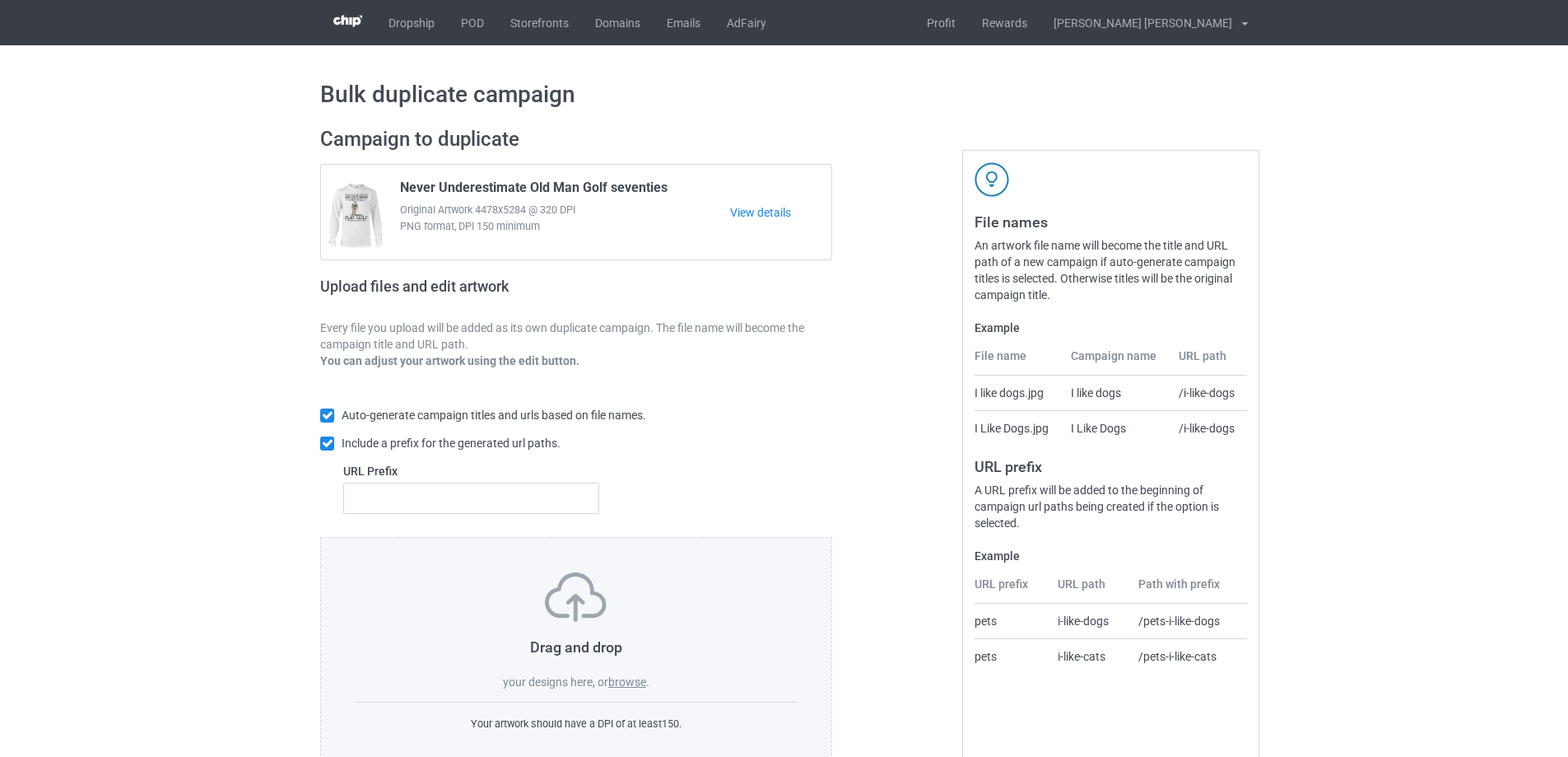
click at [631, 689] on label "browse" at bounding box center [627, 682] width 38 height 14
click at [0, 0] on input "browse" at bounding box center [0, 0] width 0 height 0
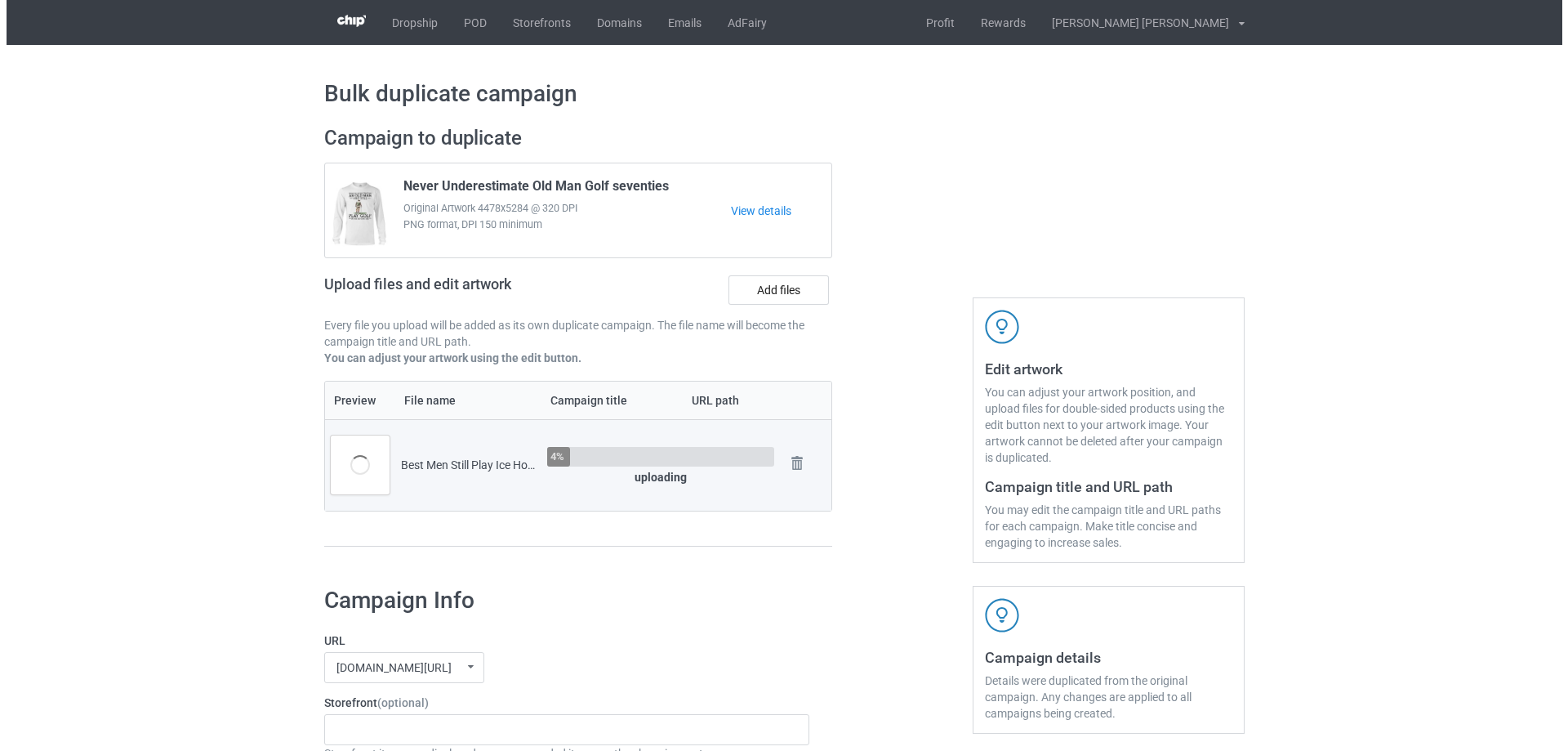
scroll to position [163, 0]
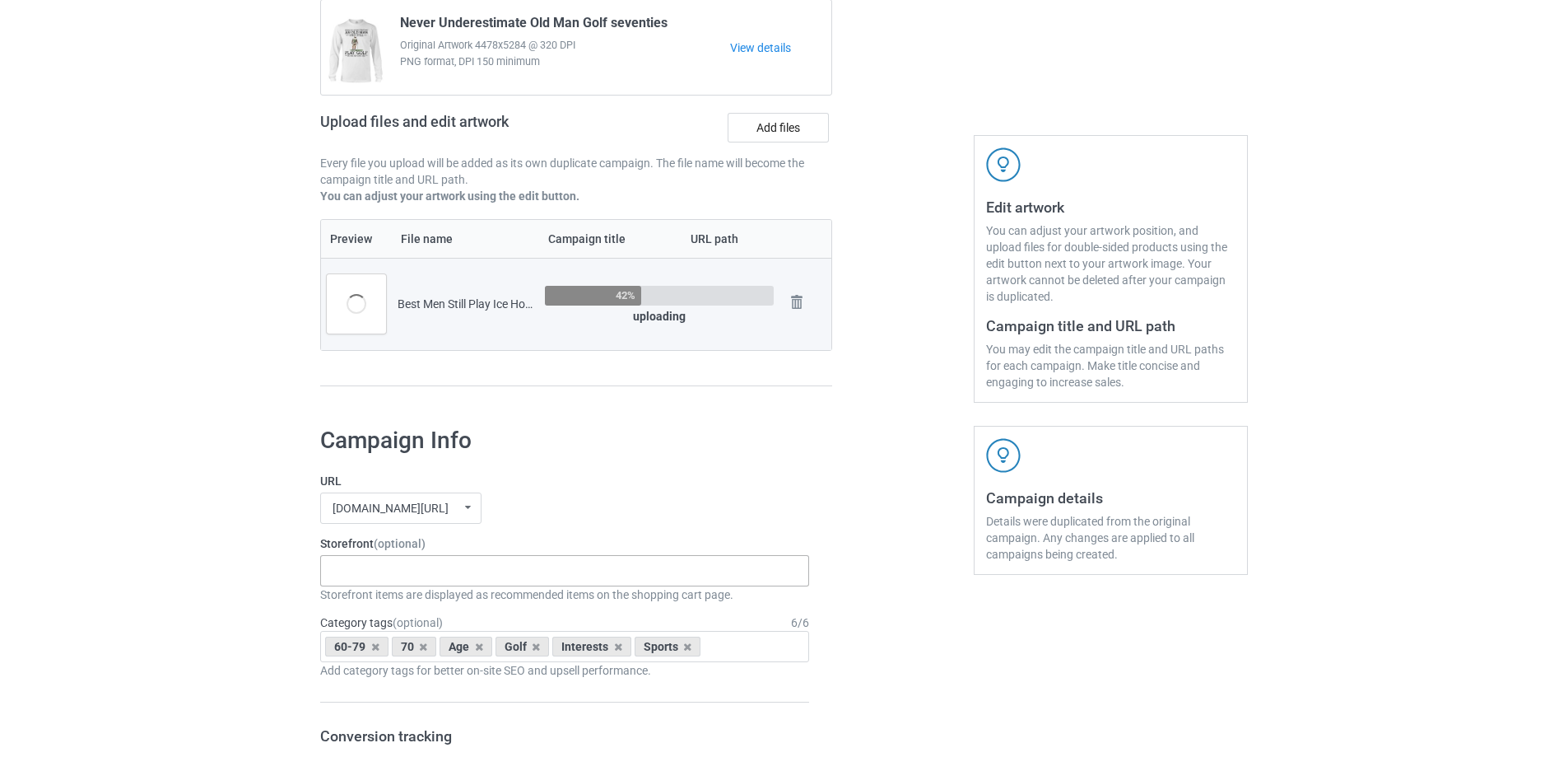
click at [407, 572] on div "Gifts For Hunter 2025 Gifts For Bikers No Hobby [DATE] Hide And Seek World Cham…" at bounding box center [564, 570] width 489 height 31
type input "hockey"
click at [537, 647] on icon at bounding box center [536, 646] width 8 height 11
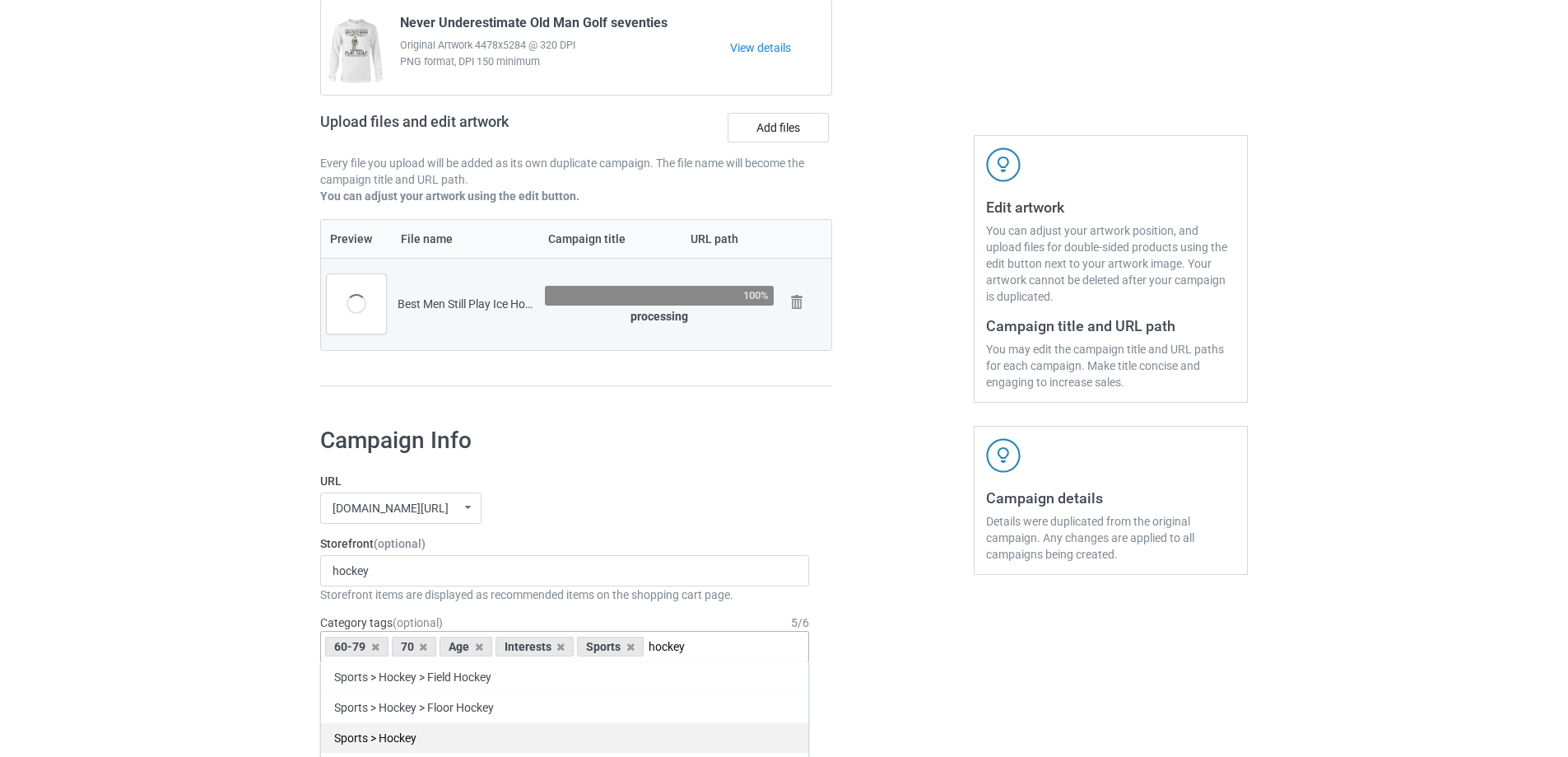
type input "hockey"
click at [431, 743] on div "Sports > Hockey" at bounding box center [564, 738] width 487 height 30
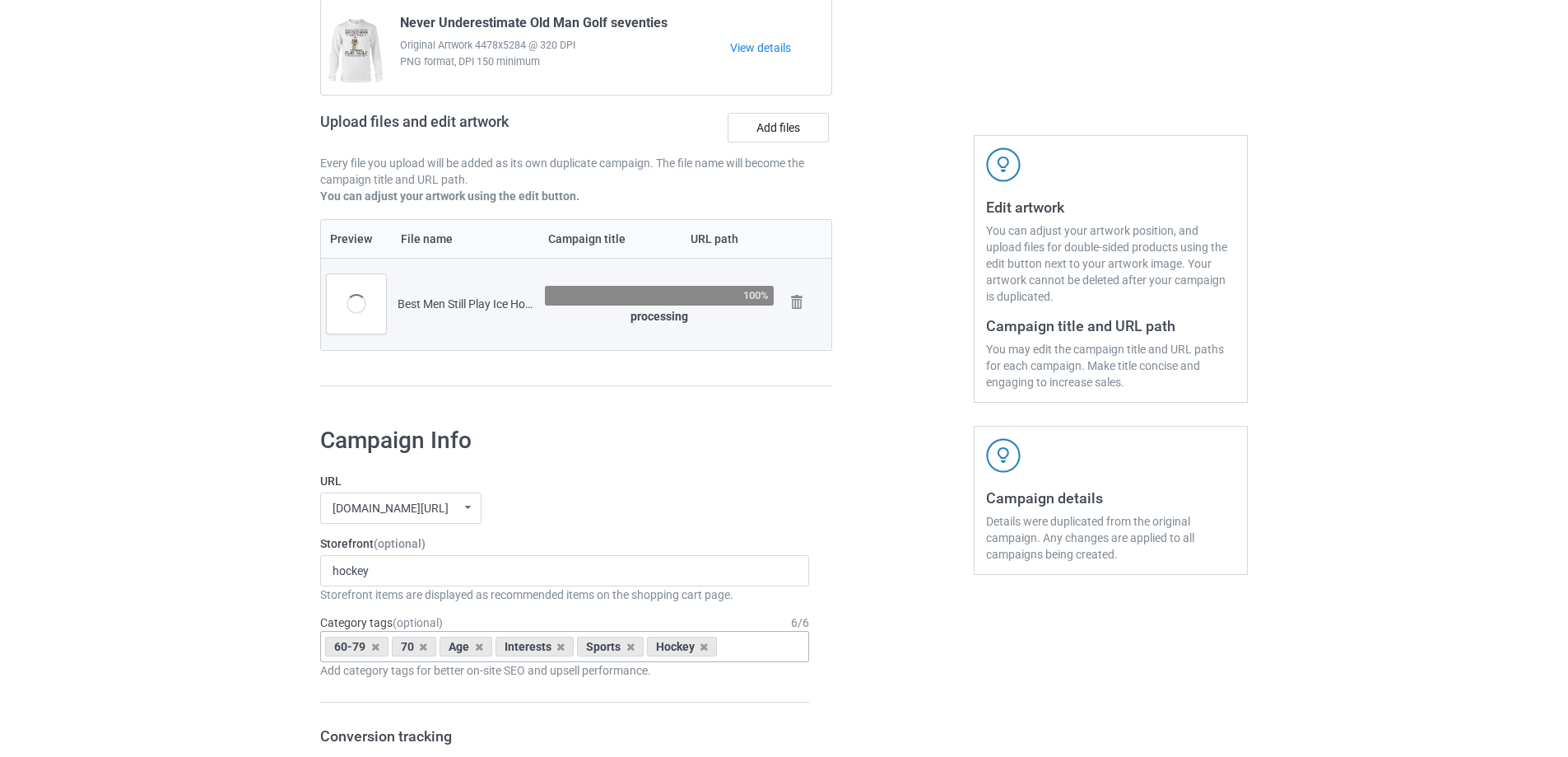
drag, startPoint x: 452, startPoint y: 571, endPoint x: 185, endPoint y: 534, distance: 269.6
click at [398, 575] on div "hockey No result found" at bounding box center [564, 570] width 489 height 31
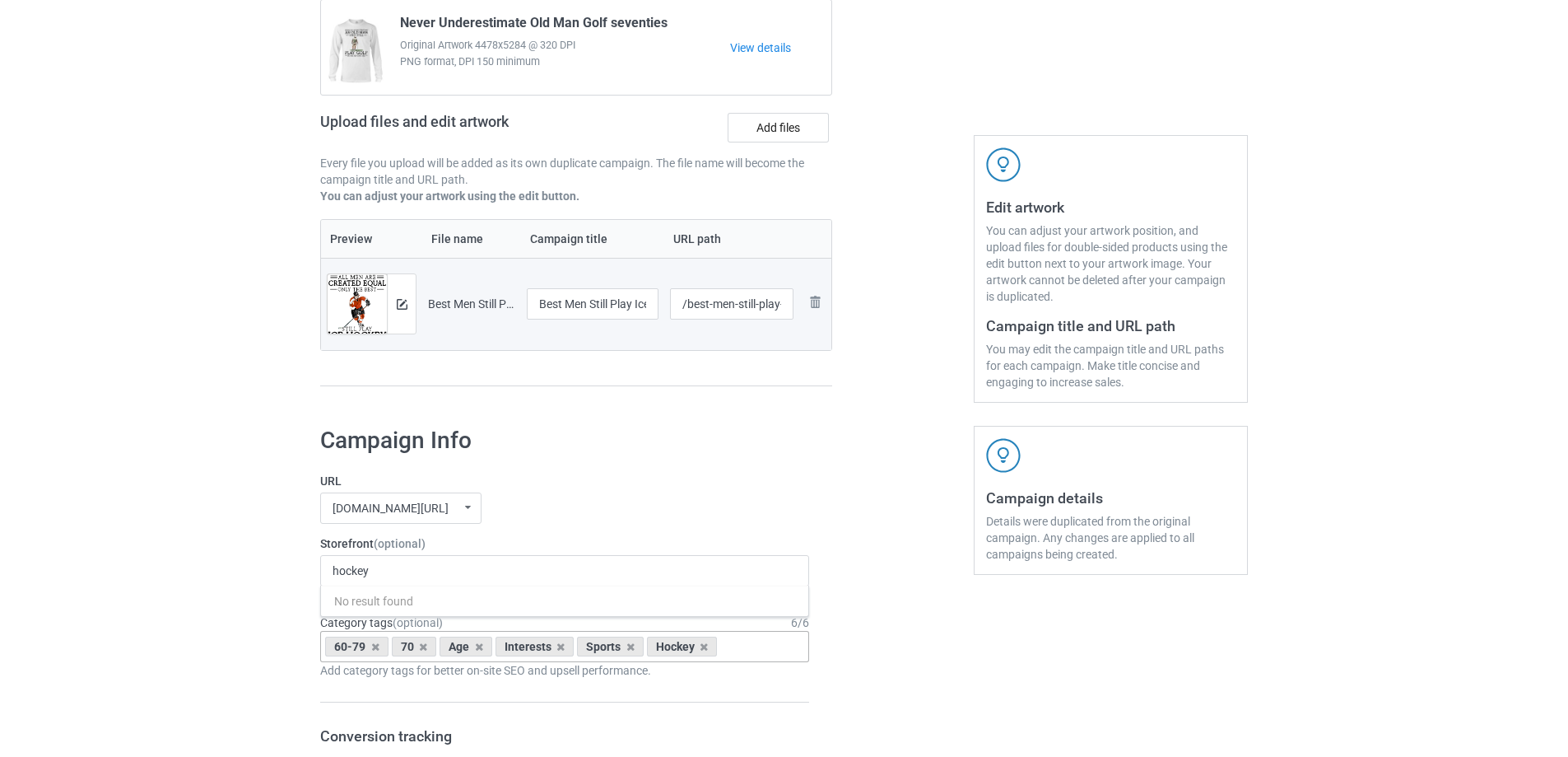
drag, startPoint x: 374, startPoint y: 569, endPoint x: 243, endPoint y: 564, distance: 131.1
click at [606, 443] on h1 "Campaign Info" at bounding box center [564, 440] width 489 height 30
click at [404, 309] on img at bounding box center [402, 304] width 11 height 11
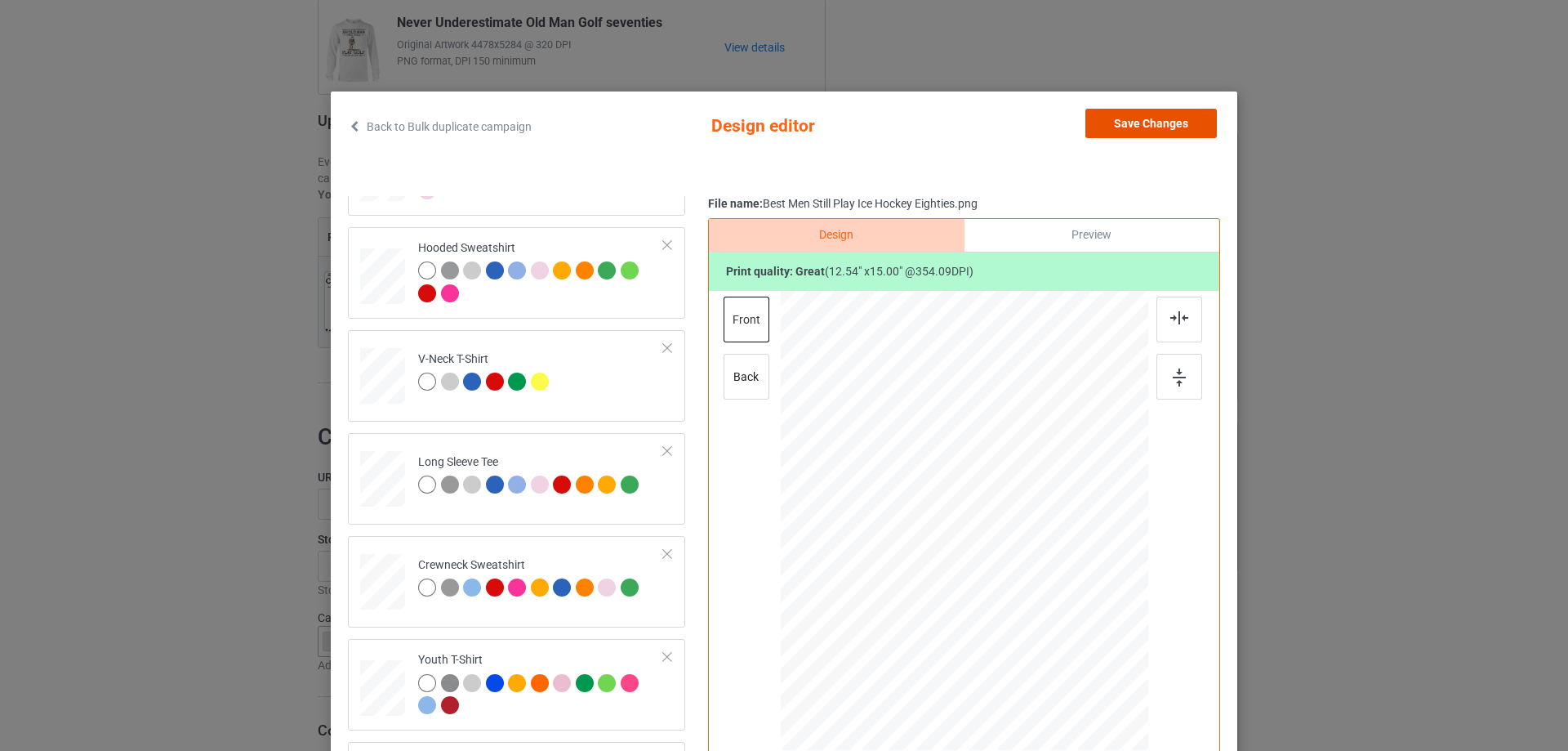
drag, startPoint x: 1111, startPoint y: 122, endPoint x: 645, endPoint y: 385, distance: 535.1
click at [1105, 119] on button "Save Changes" at bounding box center [1151, 123] width 132 height 29
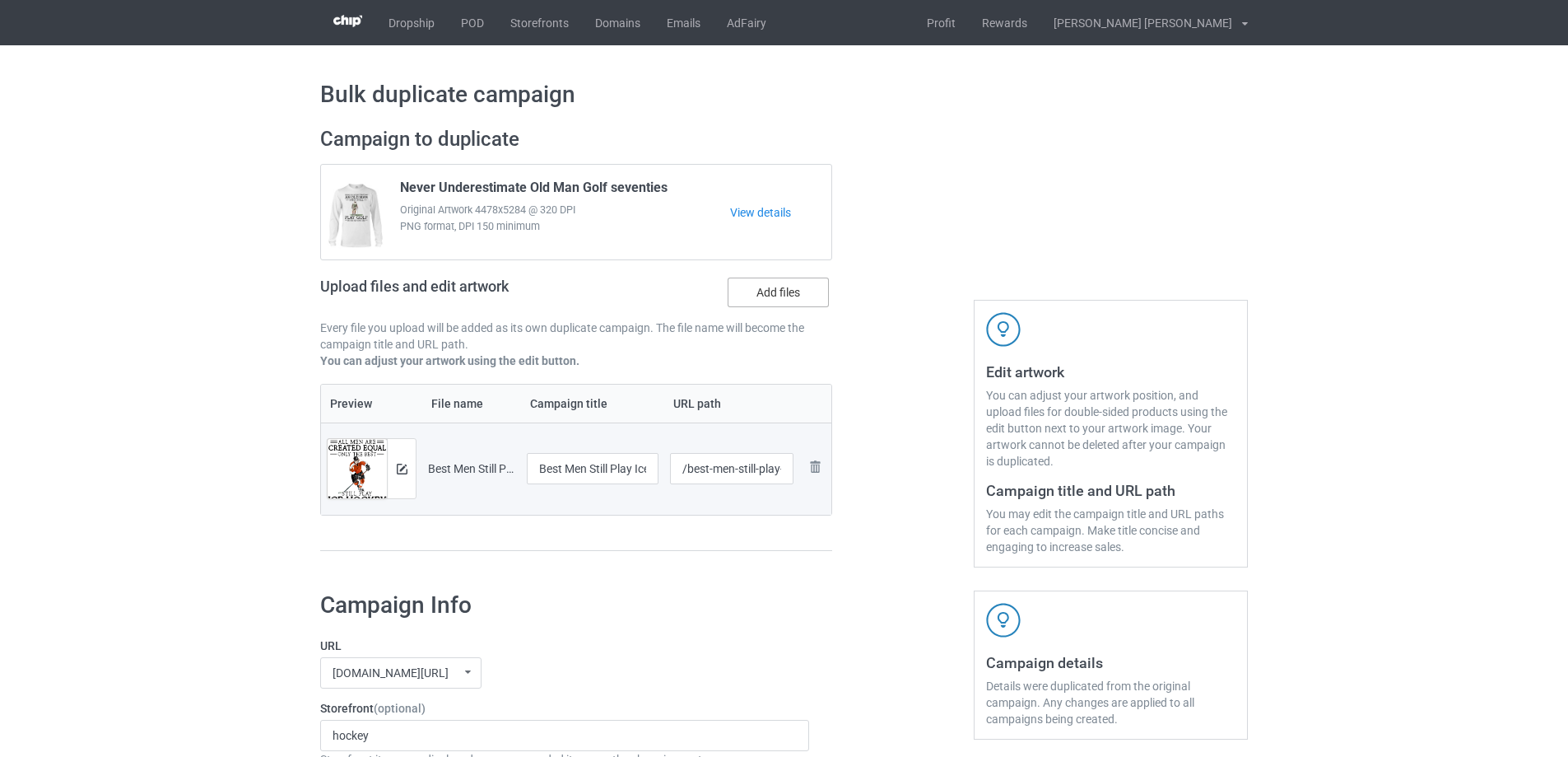
click at [754, 301] on label "Add files" at bounding box center [779, 291] width 101 height 30
click at [0, 0] on input "Add files" at bounding box center [0, 0] width 0 height 0
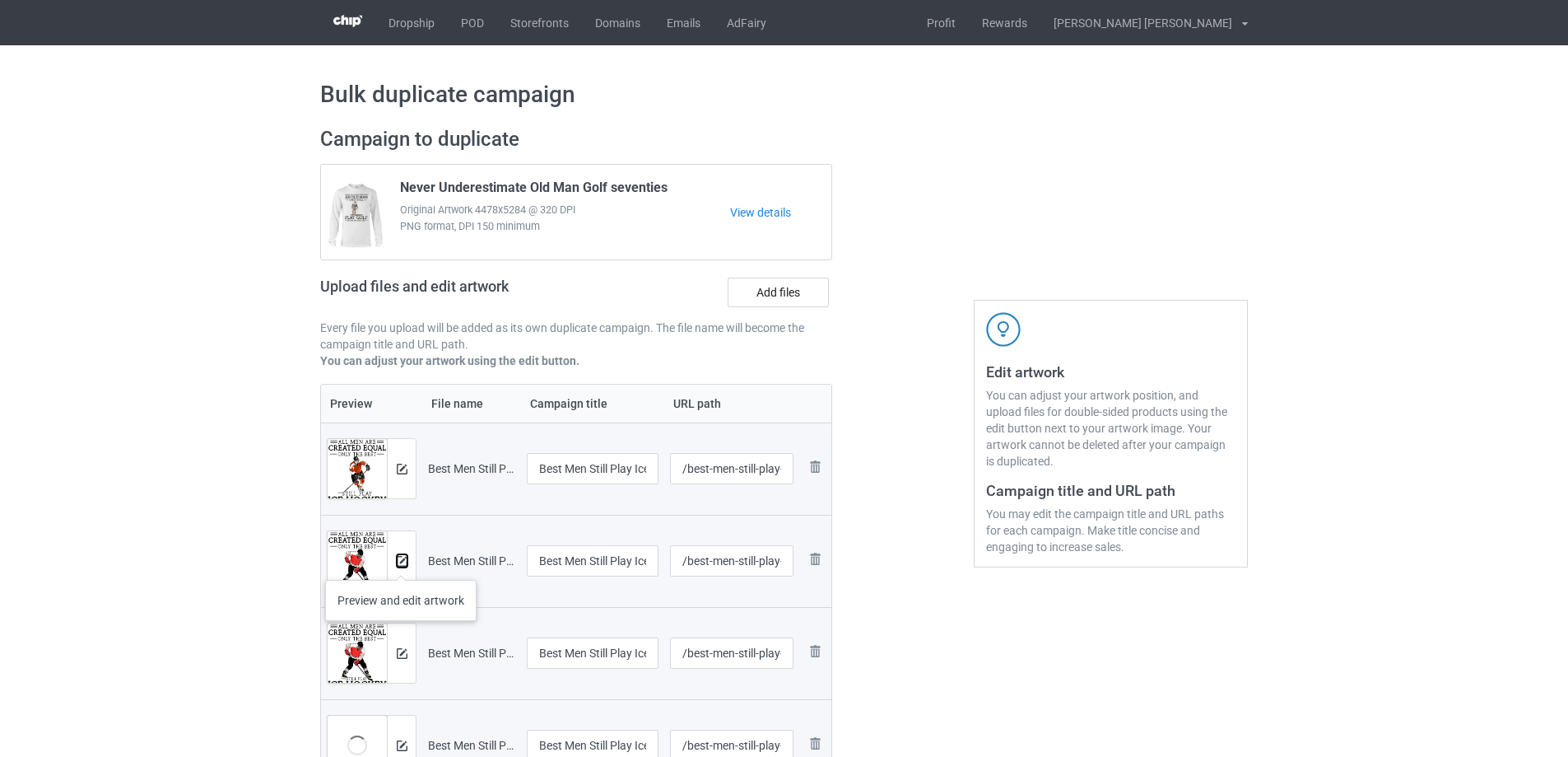
click at [401, 564] on img at bounding box center [402, 561] width 11 height 11
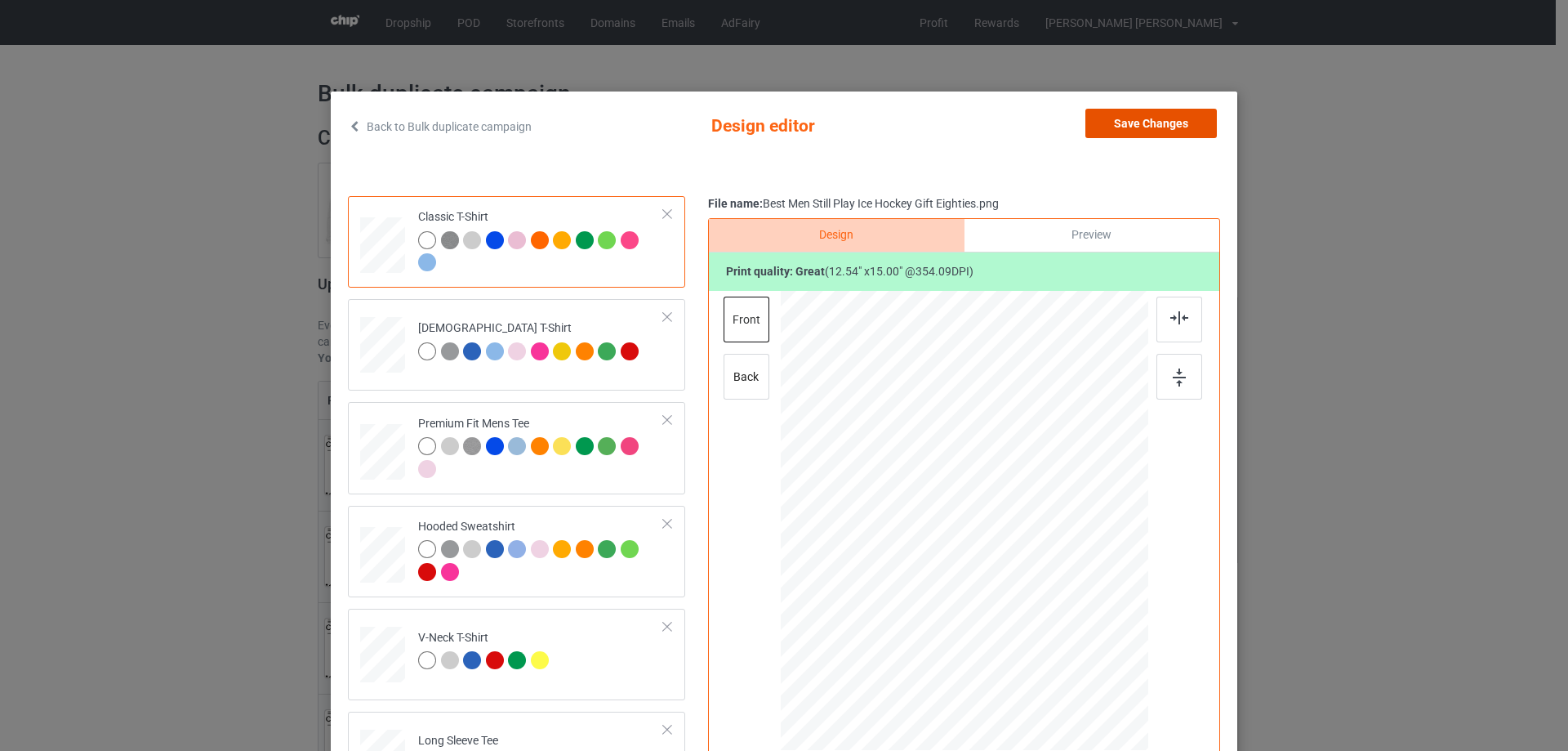
click at [1144, 132] on button "Save Changes" at bounding box center [1151, 123] width 132 height 29
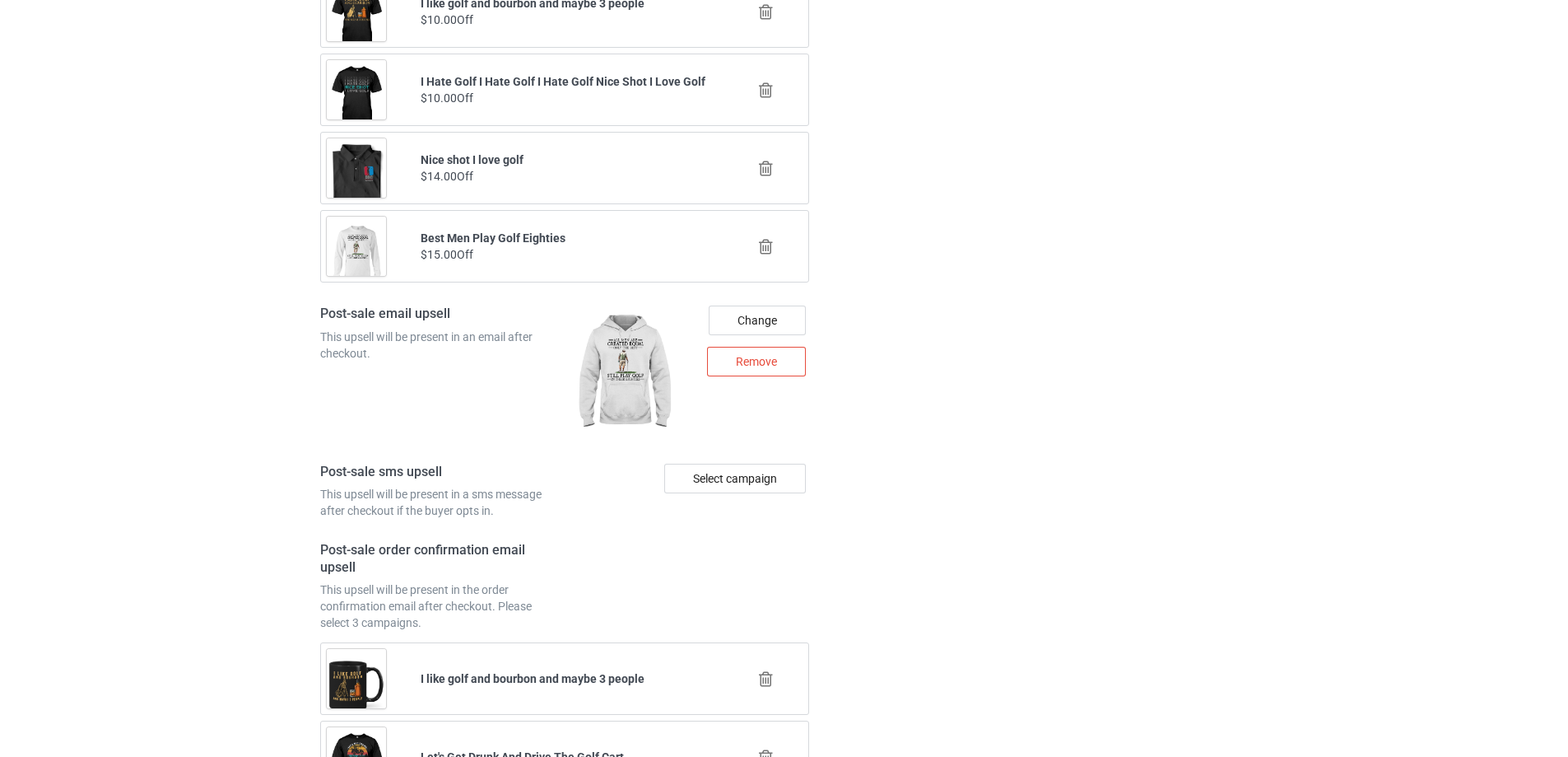
scroll to position [2682, 0]
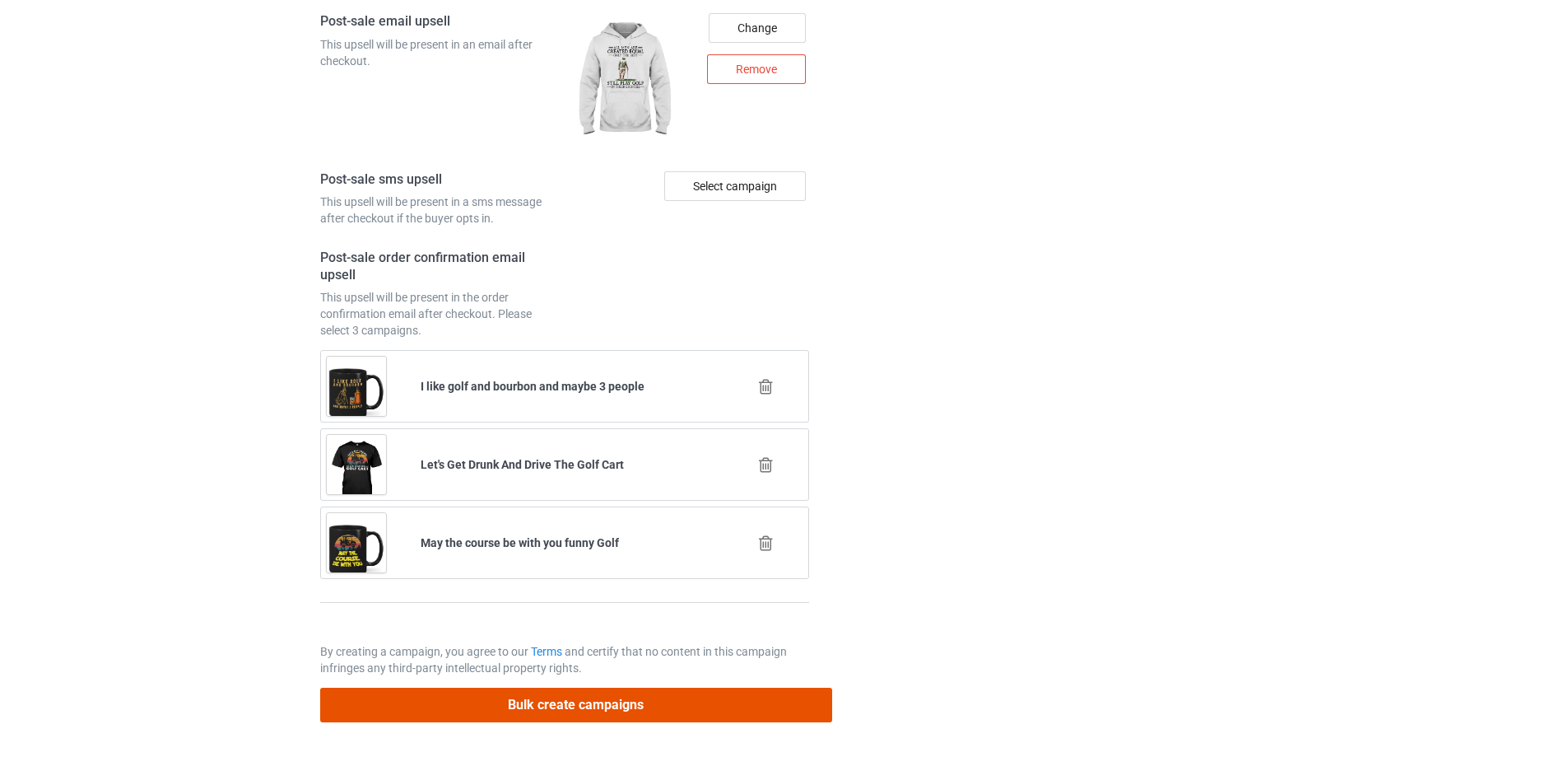
click at [594, 705] on button "Bulk create campaigns" at bounding box center [576, 705] width 512 height 34
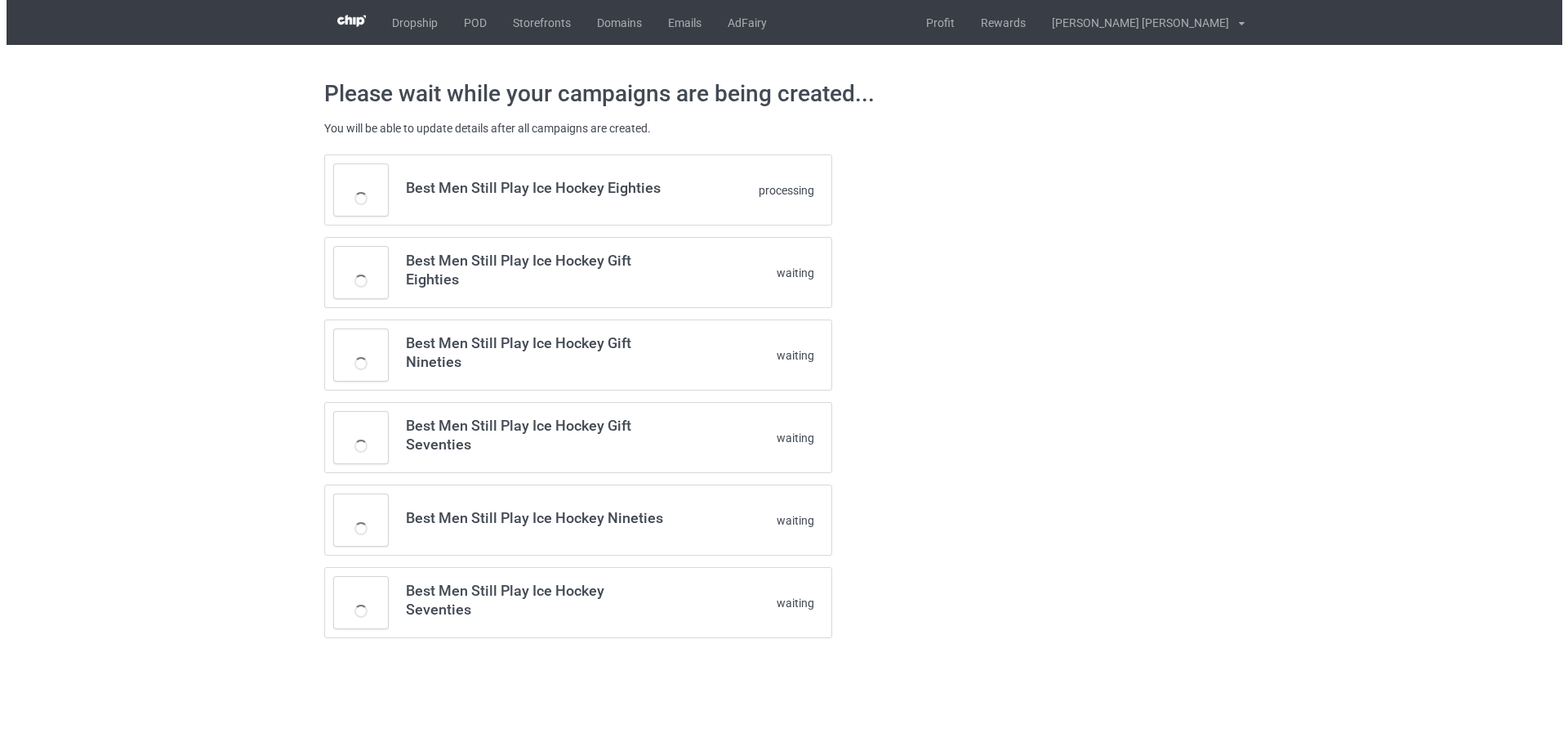
scroll to position [0, 0]
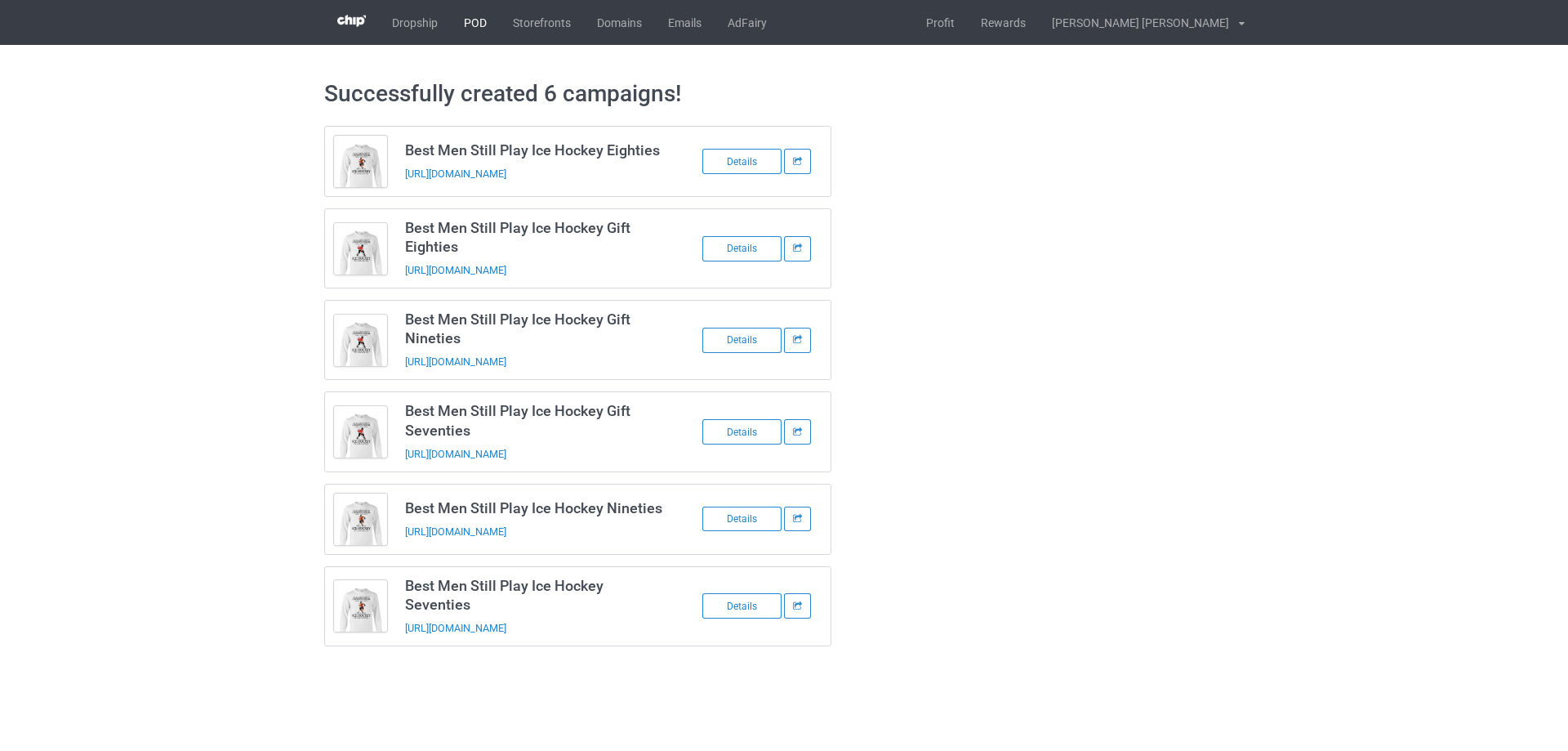
click at [471, 25] on link "POD" at bounding box center [475, 23] width 49 height 45
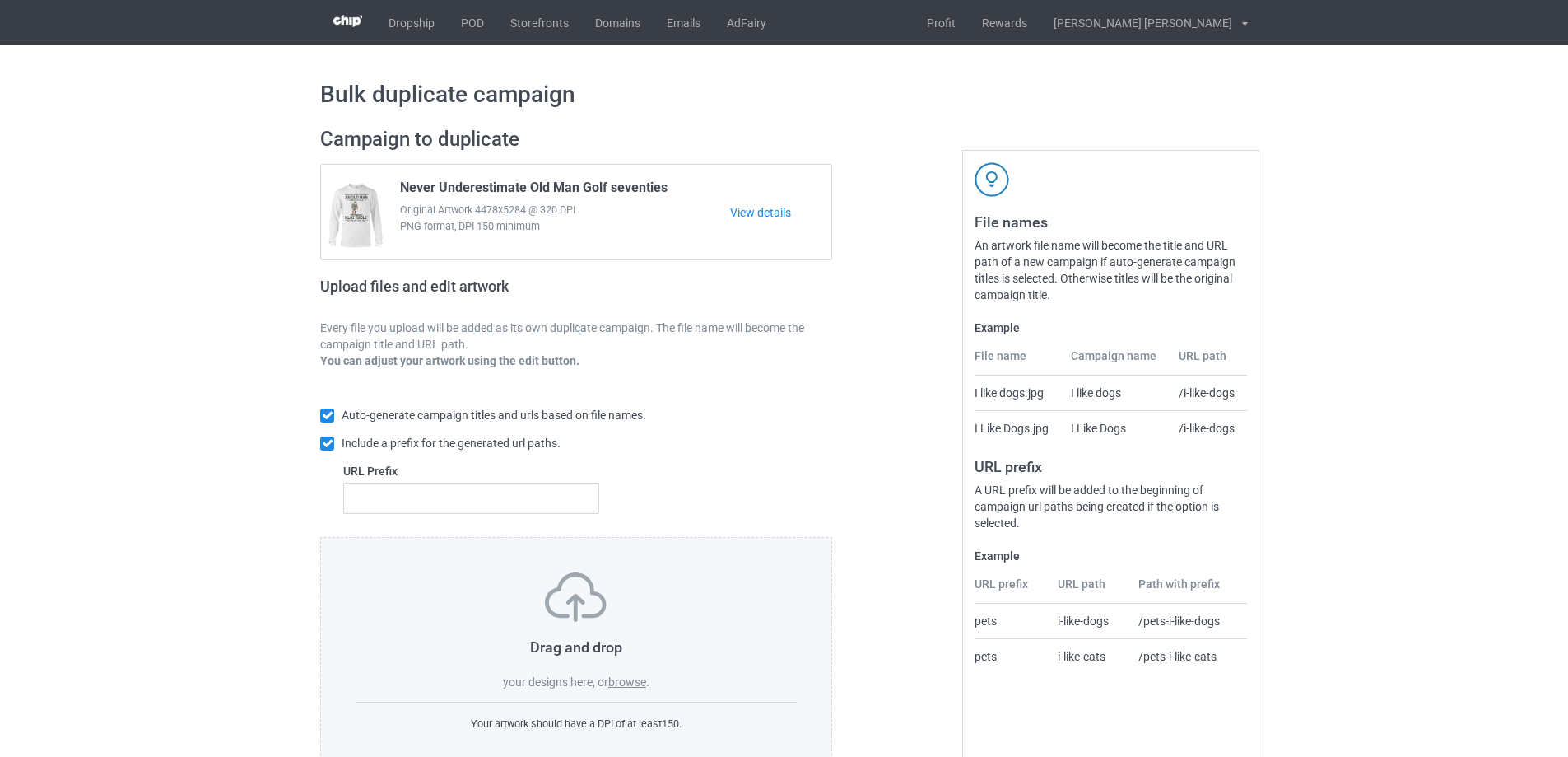
click at [634, 684] on label "browse" at bounding box center [627, 682] width 38 height 14
click at [0, 0] on input "browse" at bounding box center [0, 0] width 0 height 0
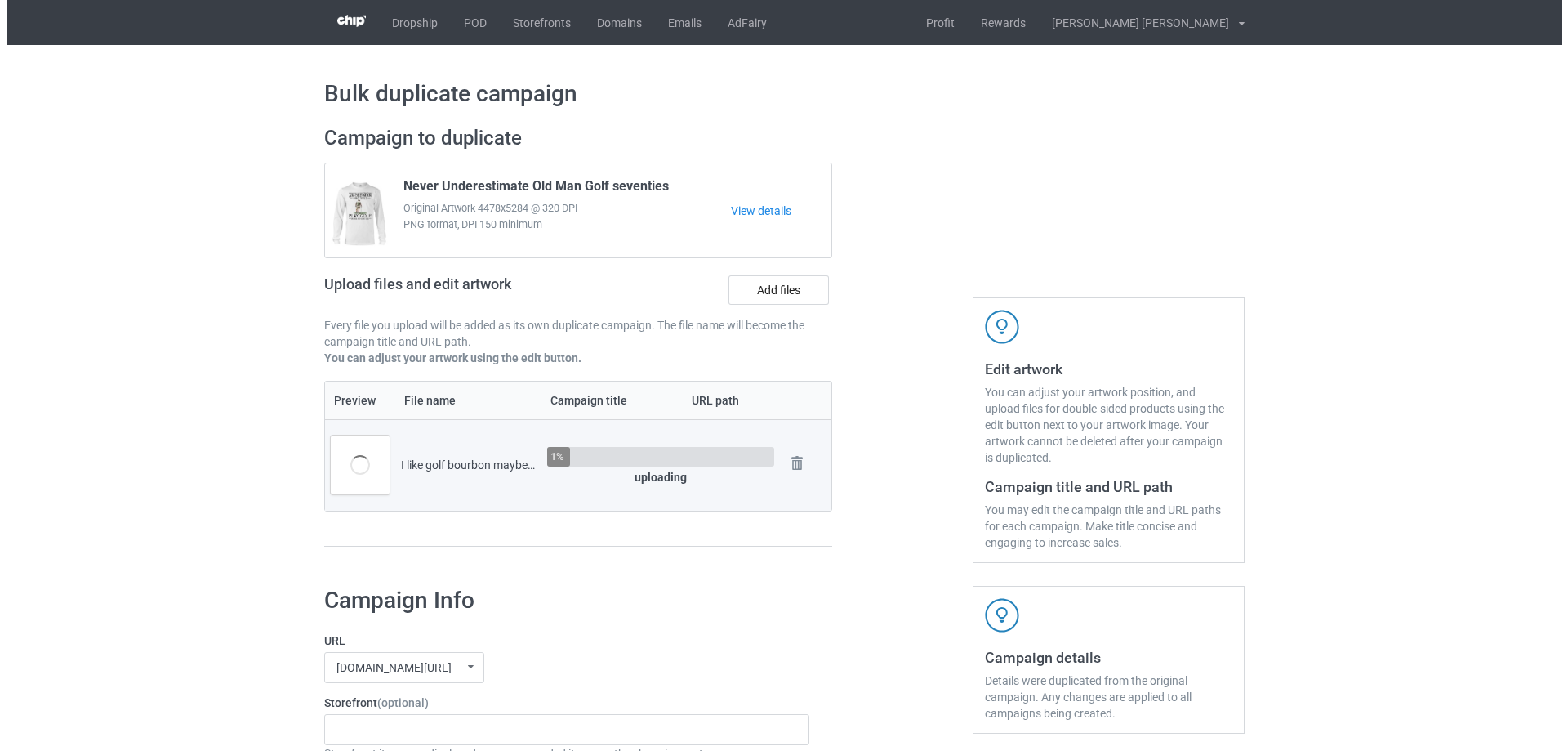
scroll to position [245, 0]
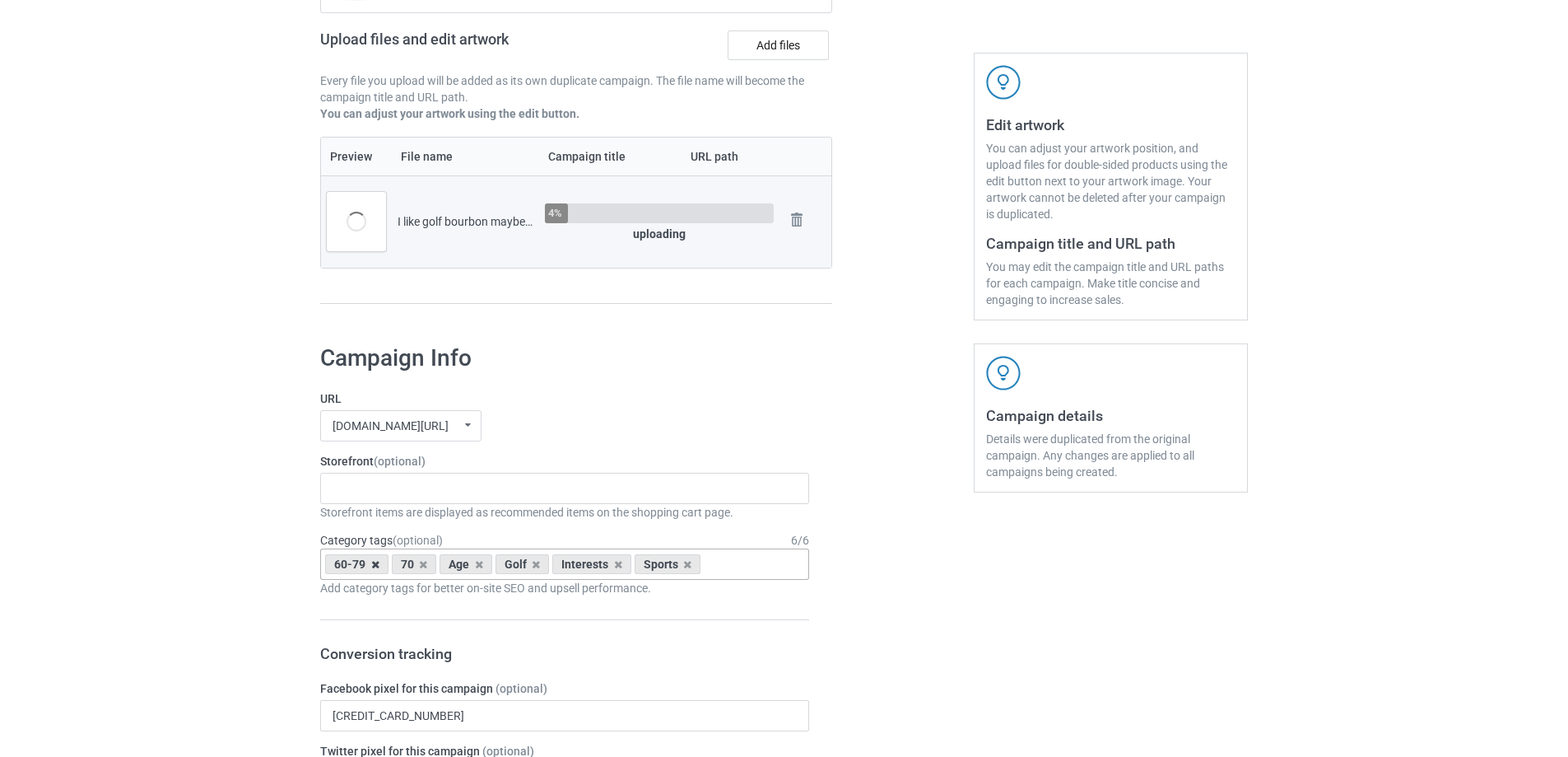
click at [372, 570] on icon at bounding box center [376, 564] width 8 height 11
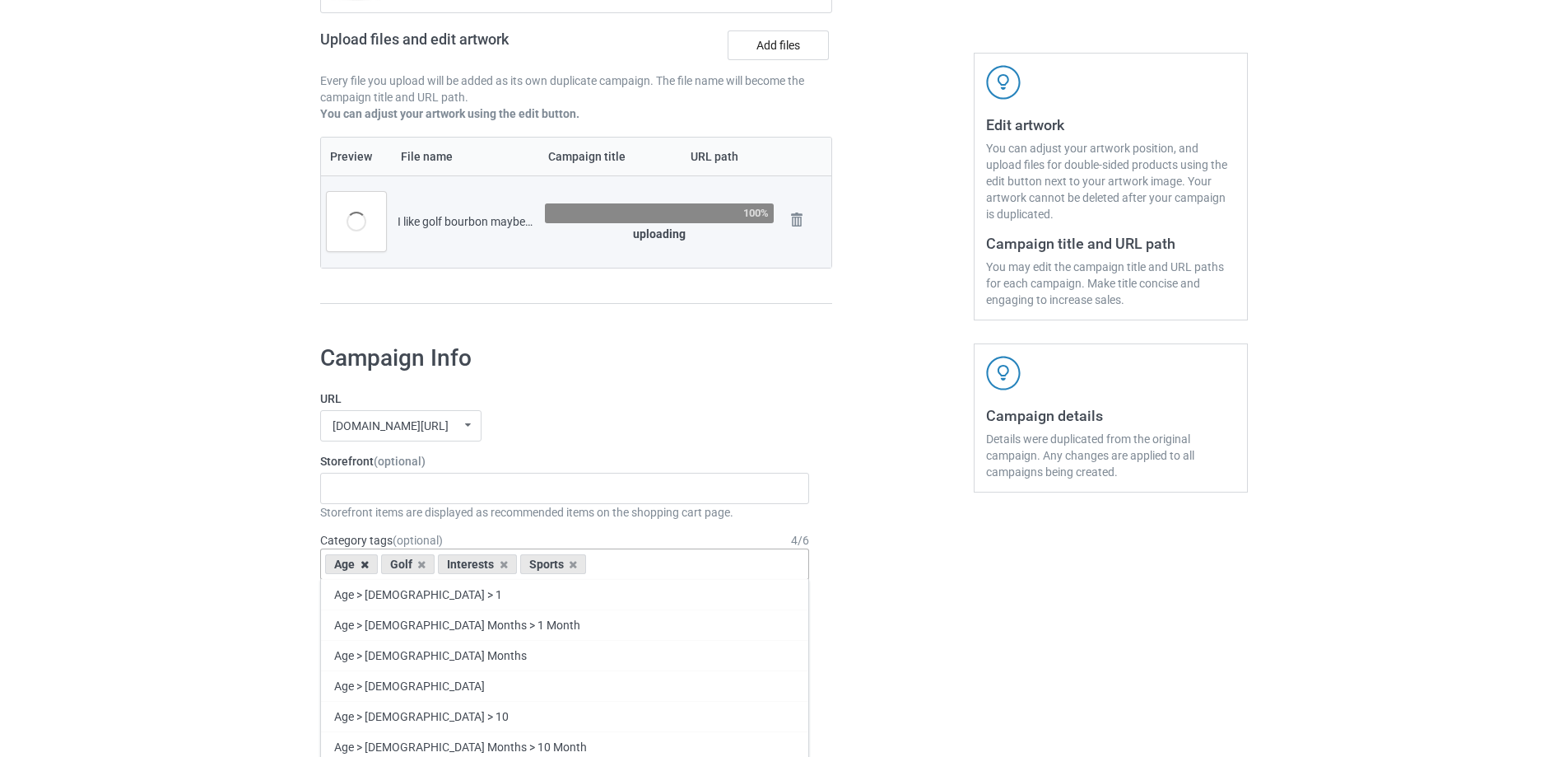
click at [366, 565] on icon at bounding box center [365, 564] width 8 height 11
click at [447, 562] on icon at bounding box center [448, 564] width 8 height 11
click at [425, 487] on div "Gifts For Hunter 2025 Gifts For Bikers No Hobby [DATE] Hide And Seek World Cham…" at bounding box center [564, 487] width 489 height 31
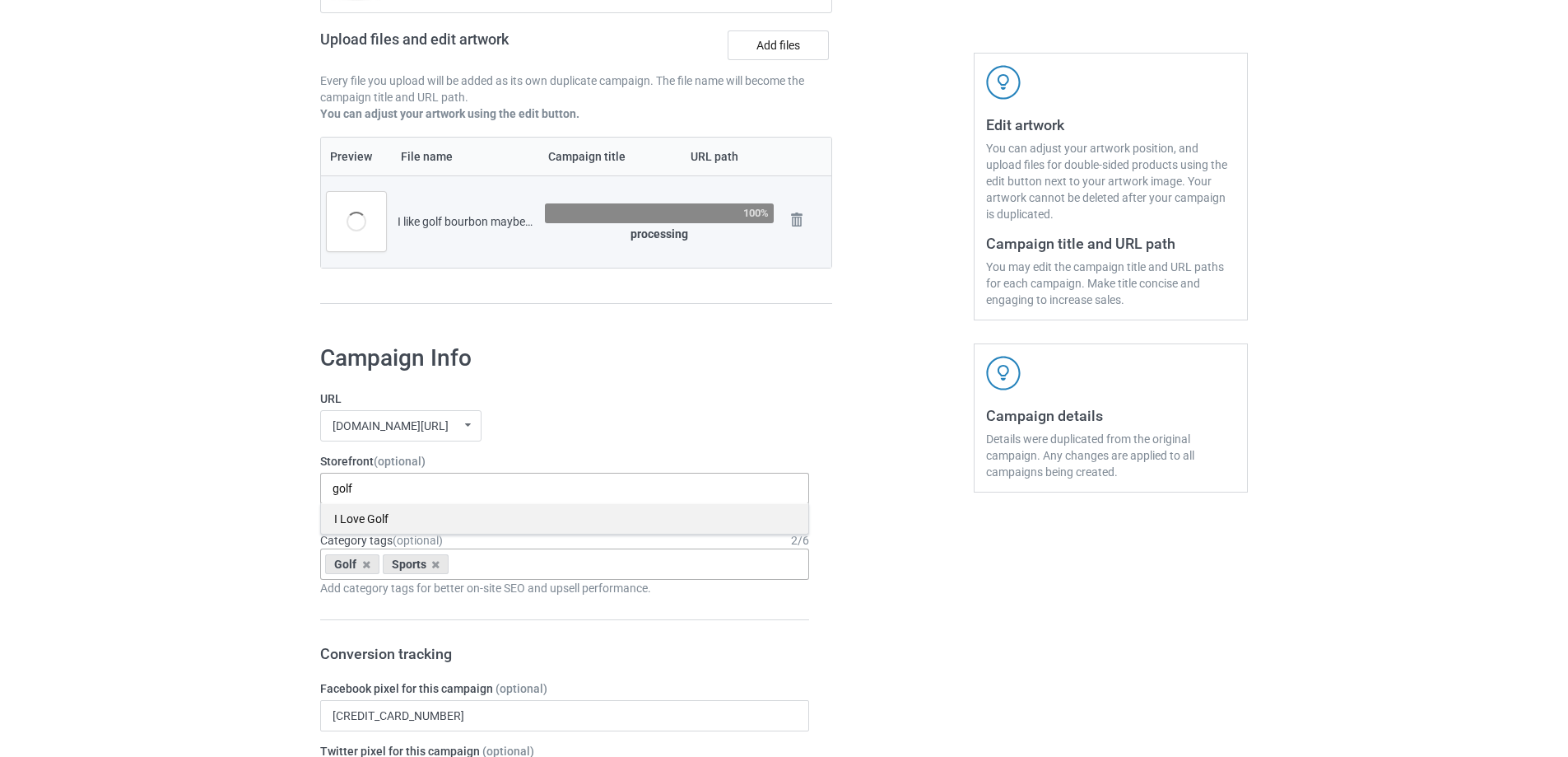
type input "golf"
click at [383, 515] on div "I Love Golf" at bounding box center [564, 519] width 487 height 30
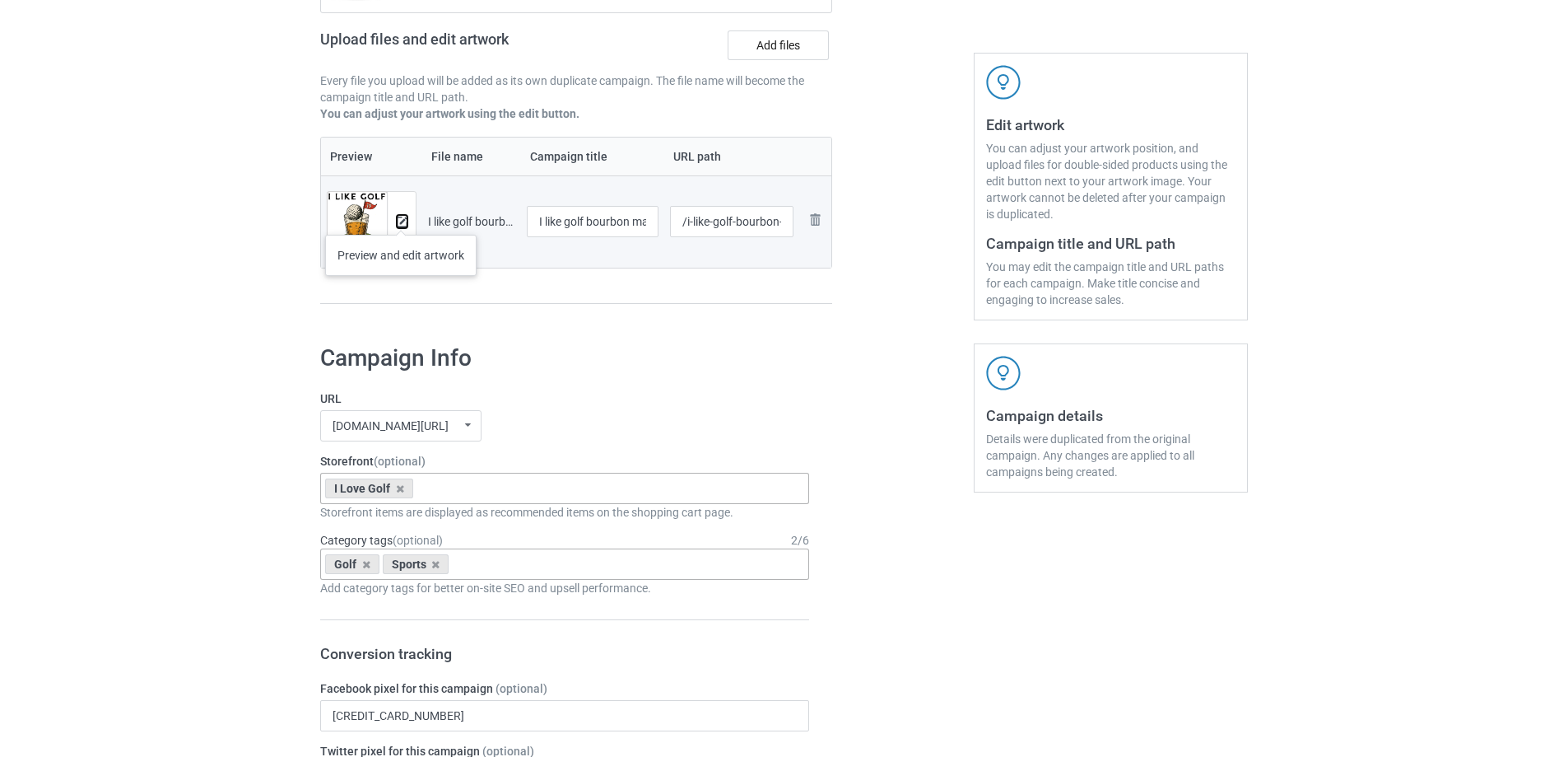
click at [401, 218] on img at bounding box center [402, 221] width 11 height 11
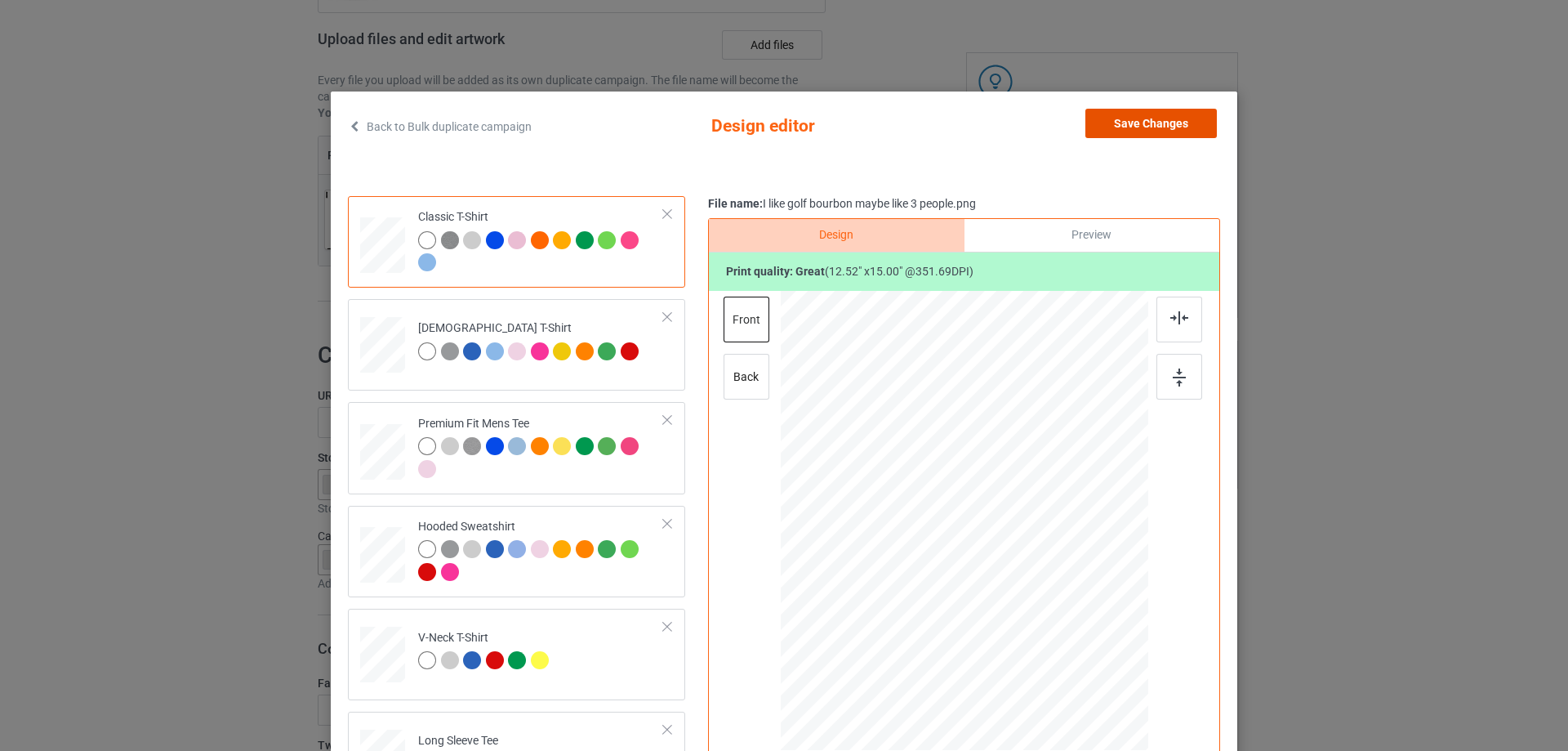
click at [1110, 129] on button "Save Changes" at bounding box center [1151, 123] width 132 height 29
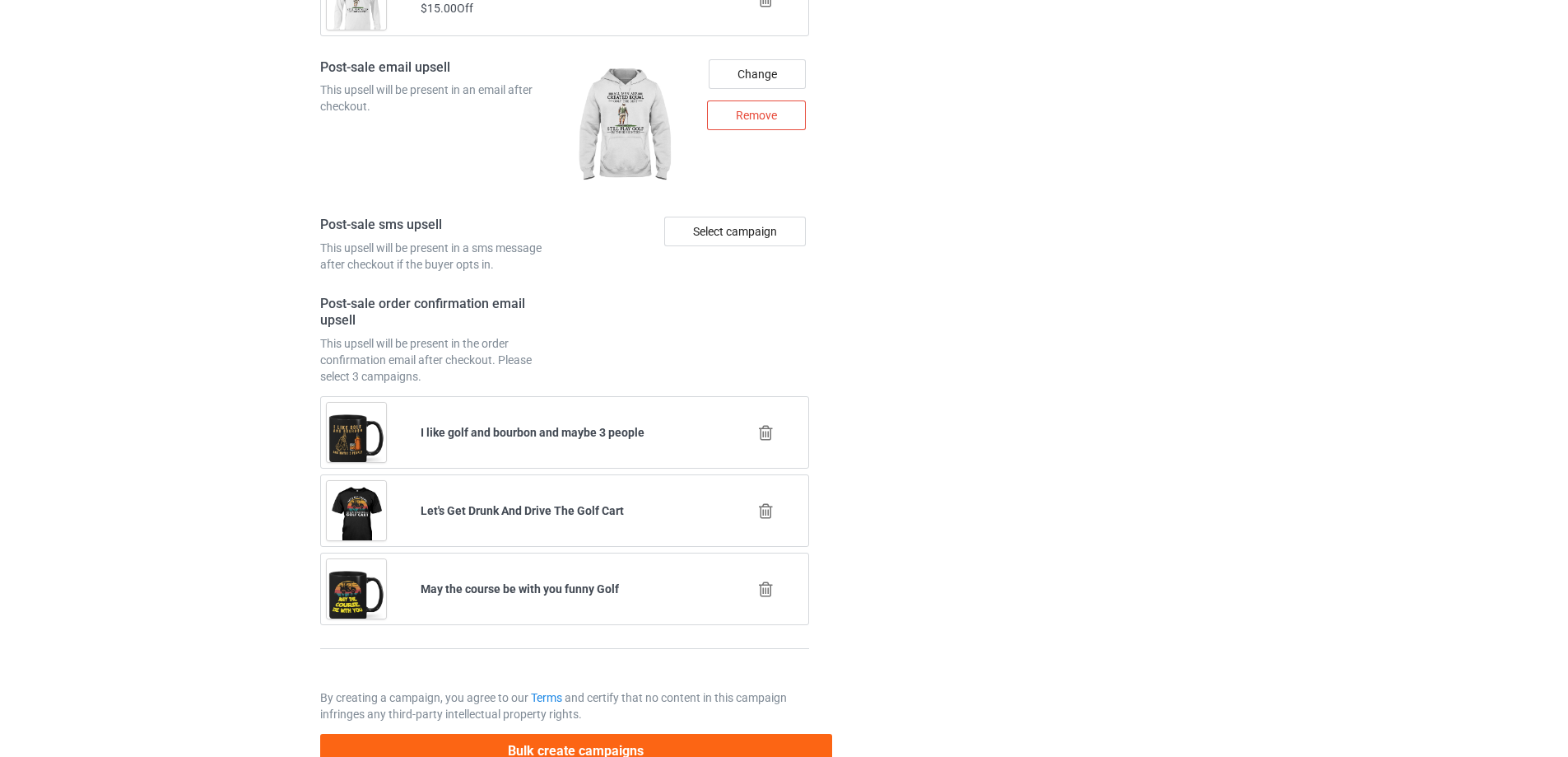
scroll to position [2236, 0]
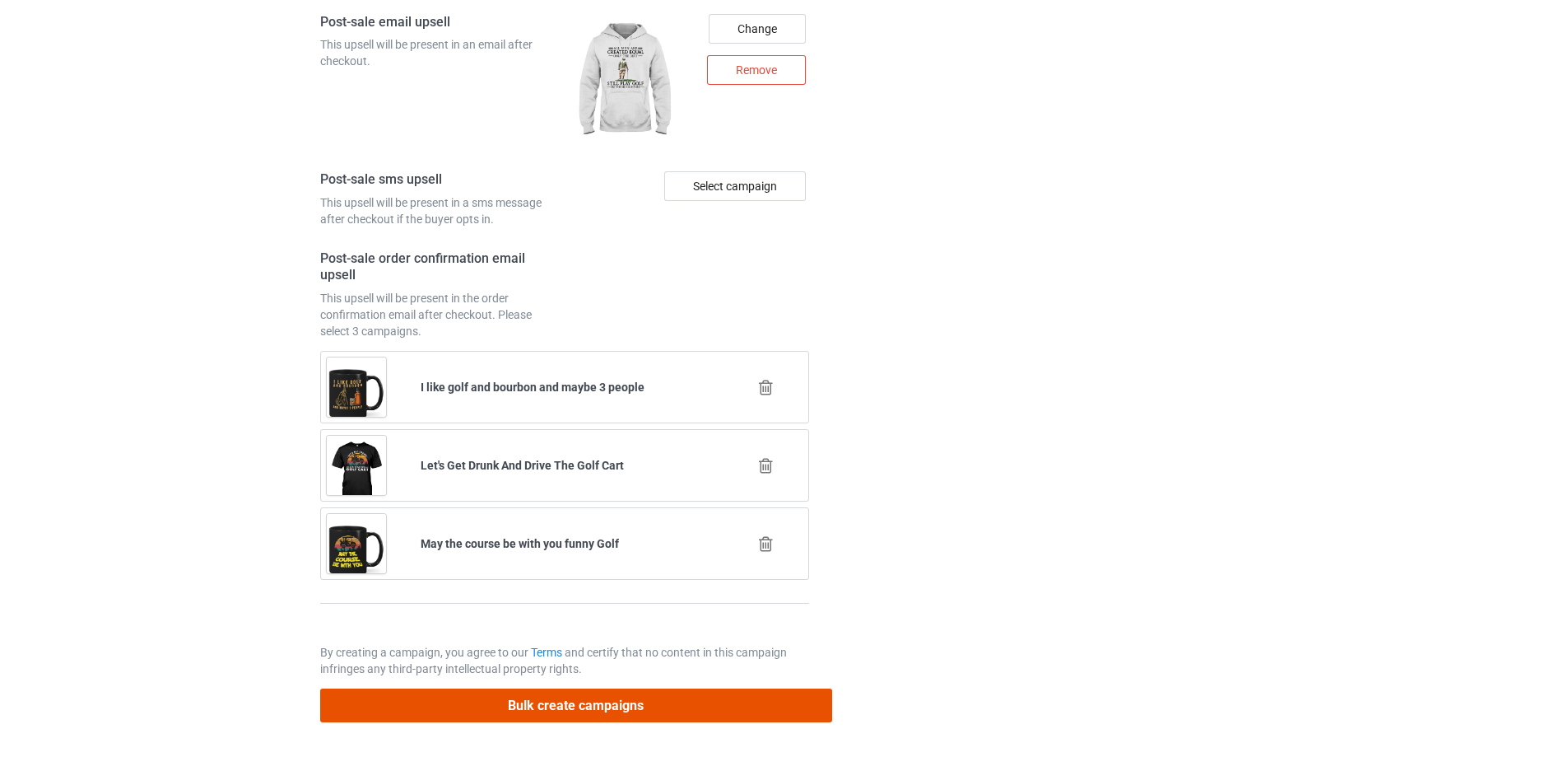
click at [544, 700] on button "Bulk create campaigns" at bounding box center [576, 705] width 512 height 34
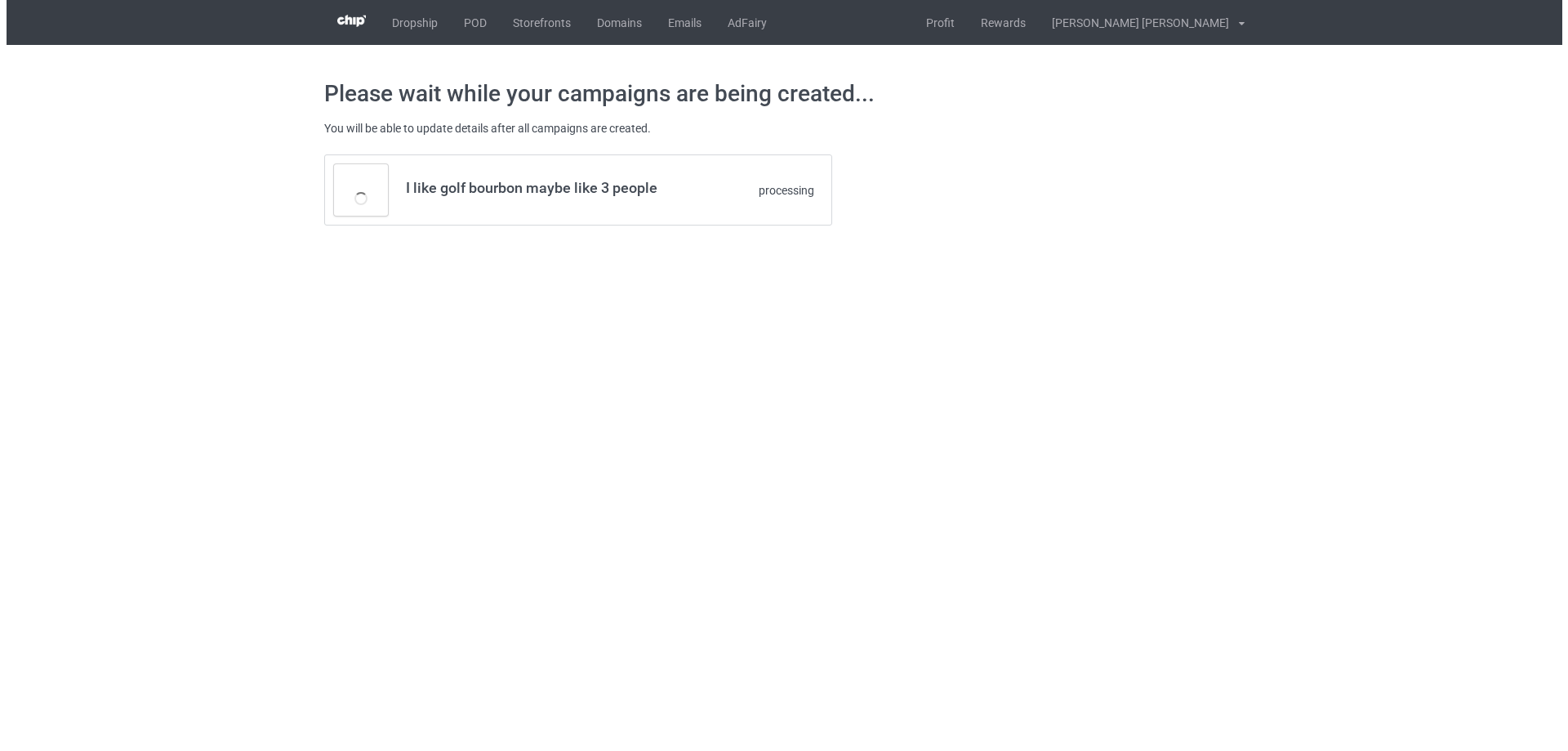
scroll to position [0, 0]
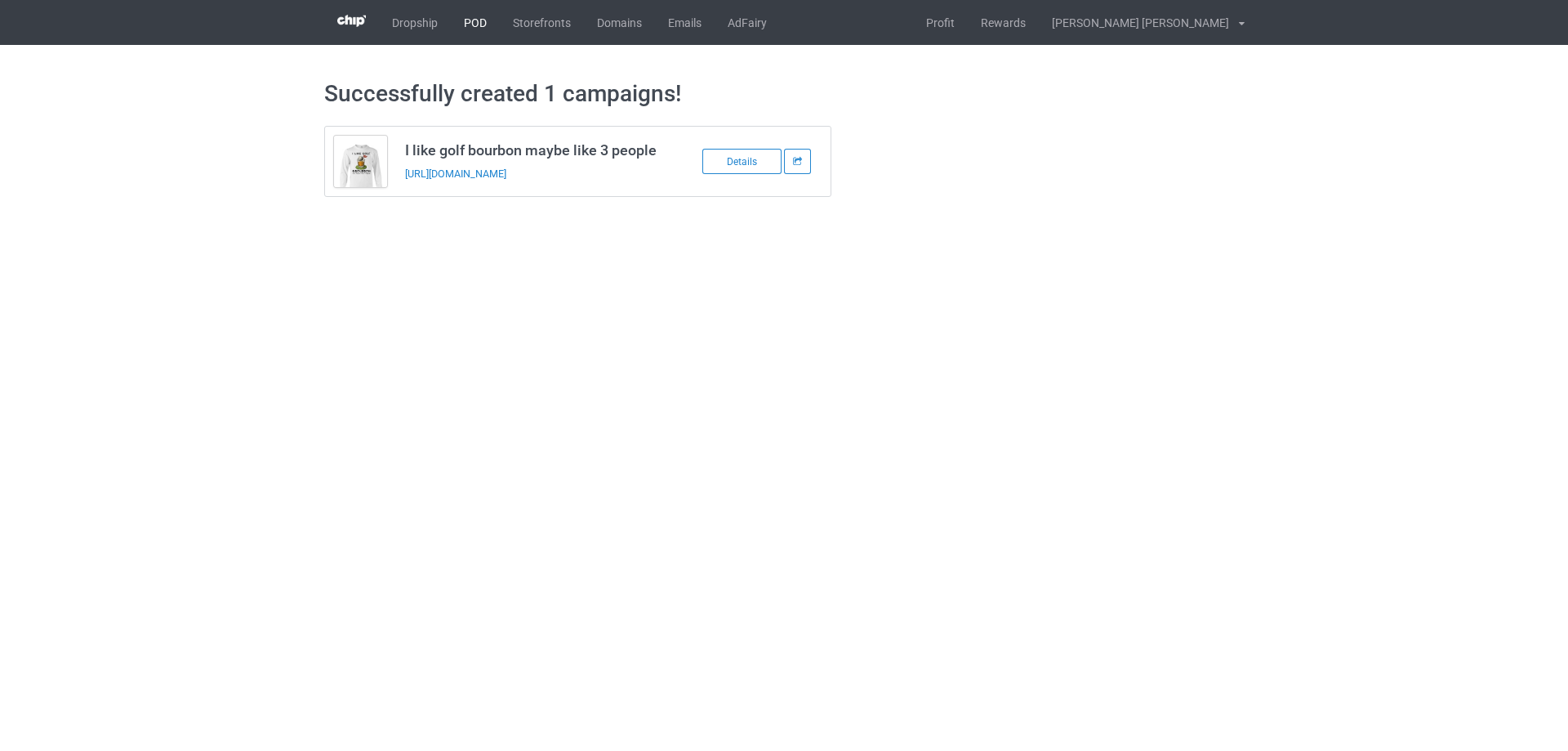
click at [480, 22] on link "POD" at bounding box center [475, 23] width 49 height 45
